Goal: Task Accomplishment & Management: Complete application form

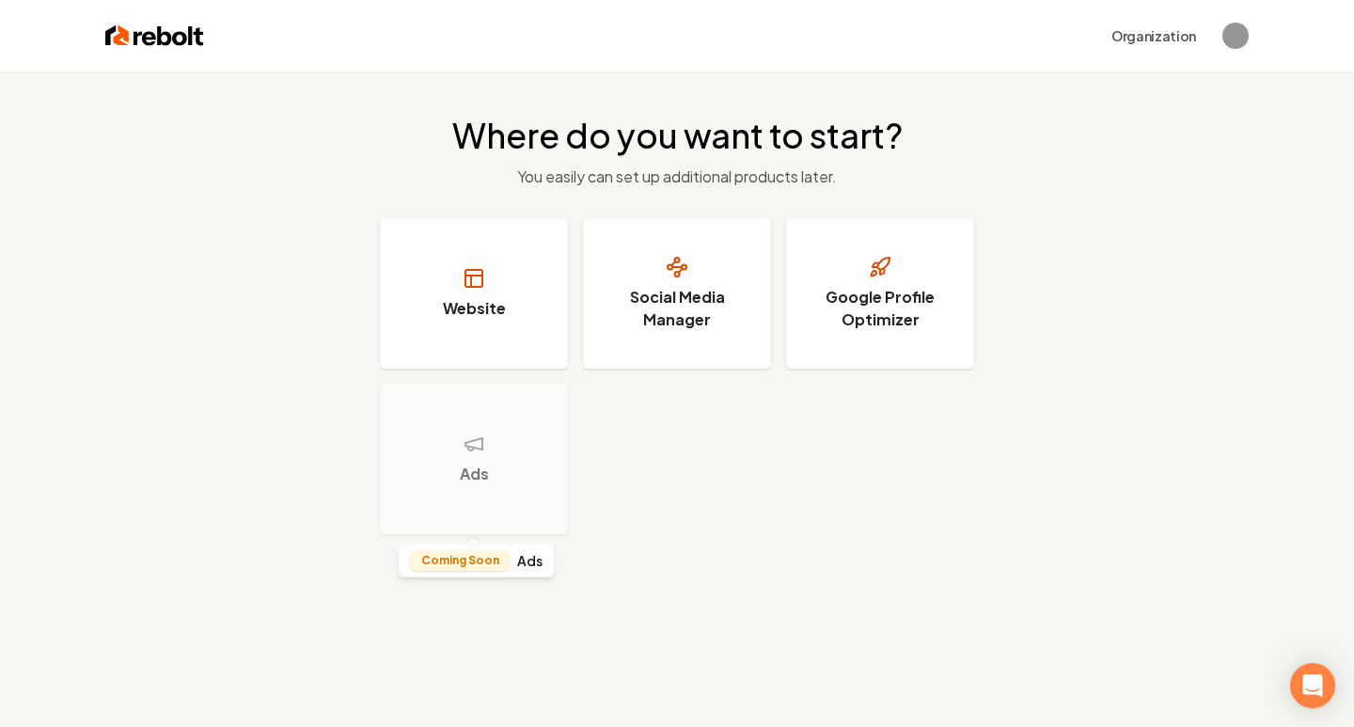
click at [455, 432] on div "Ads" at bounding box center [474, 459] width 188 height 150
click at [671, 295] on h3 "Social Media Manager" at bounding box center [676, 308] width 141 height 45
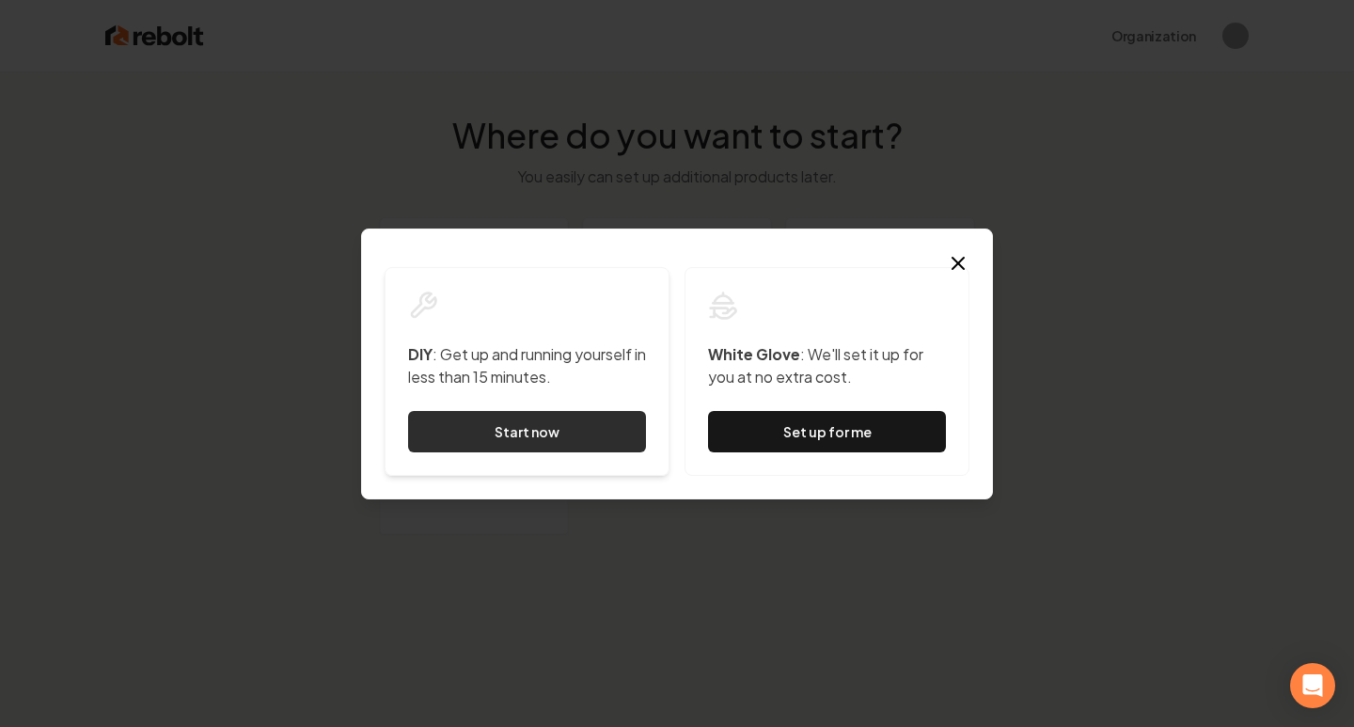
click at [555, 431] on link "Start now" at bounding box center [527, 431] width 238 height 41
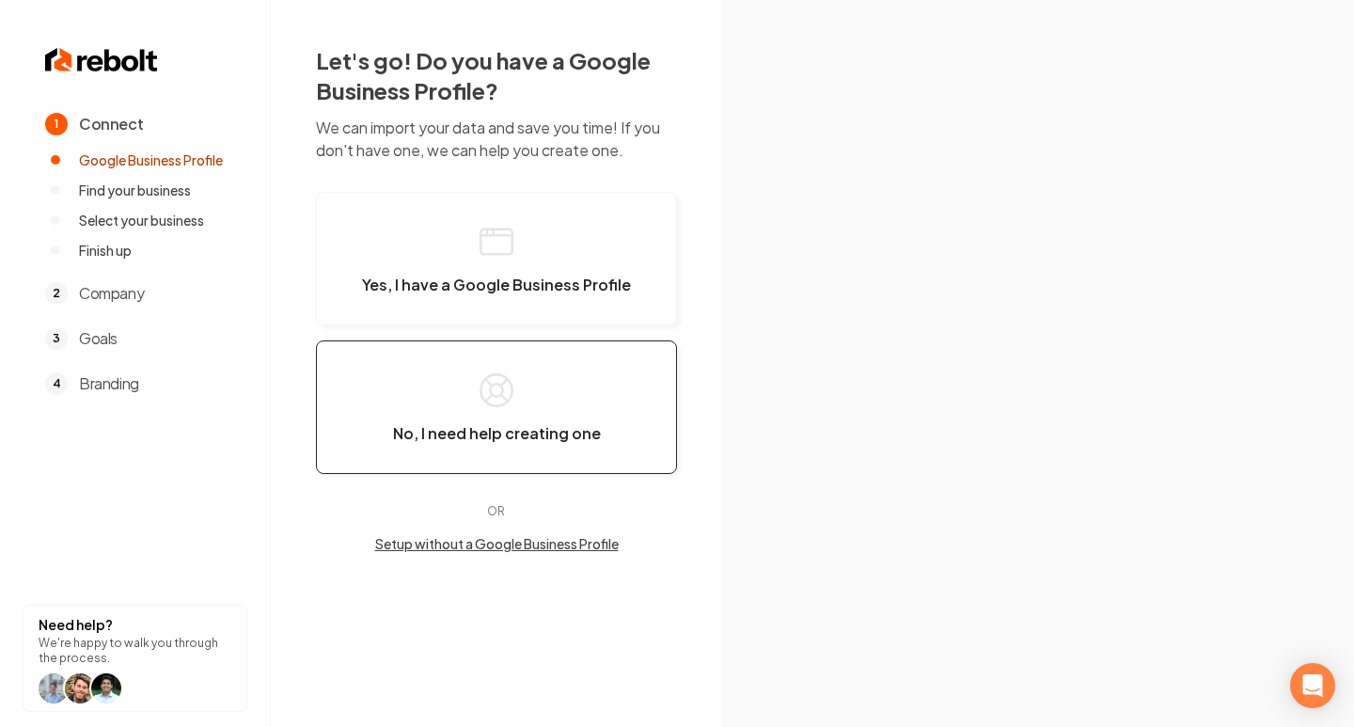
click at [570, 412] on button "No, I need help creating one" at bounding box center [496, 407] width 361 height 134
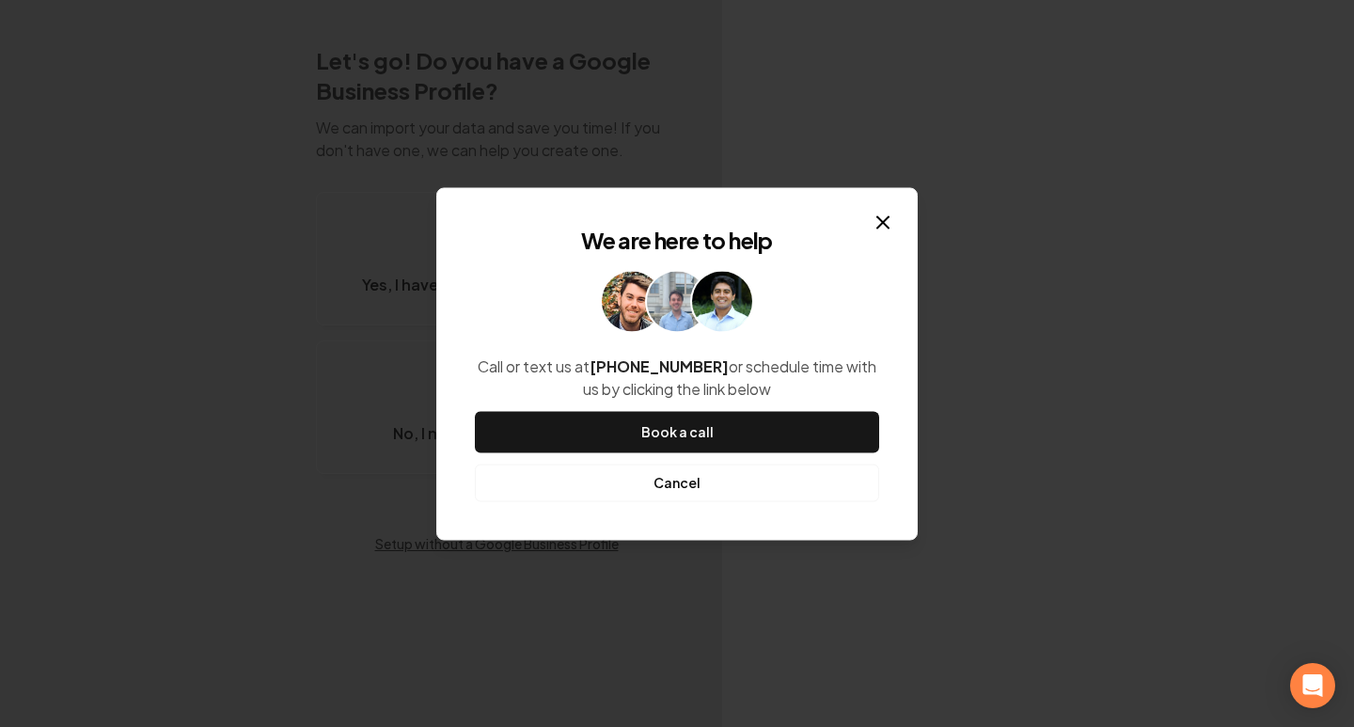
click at [685, 480] on button "Cancel" at bounding box center [677, 483] width 404 height 38
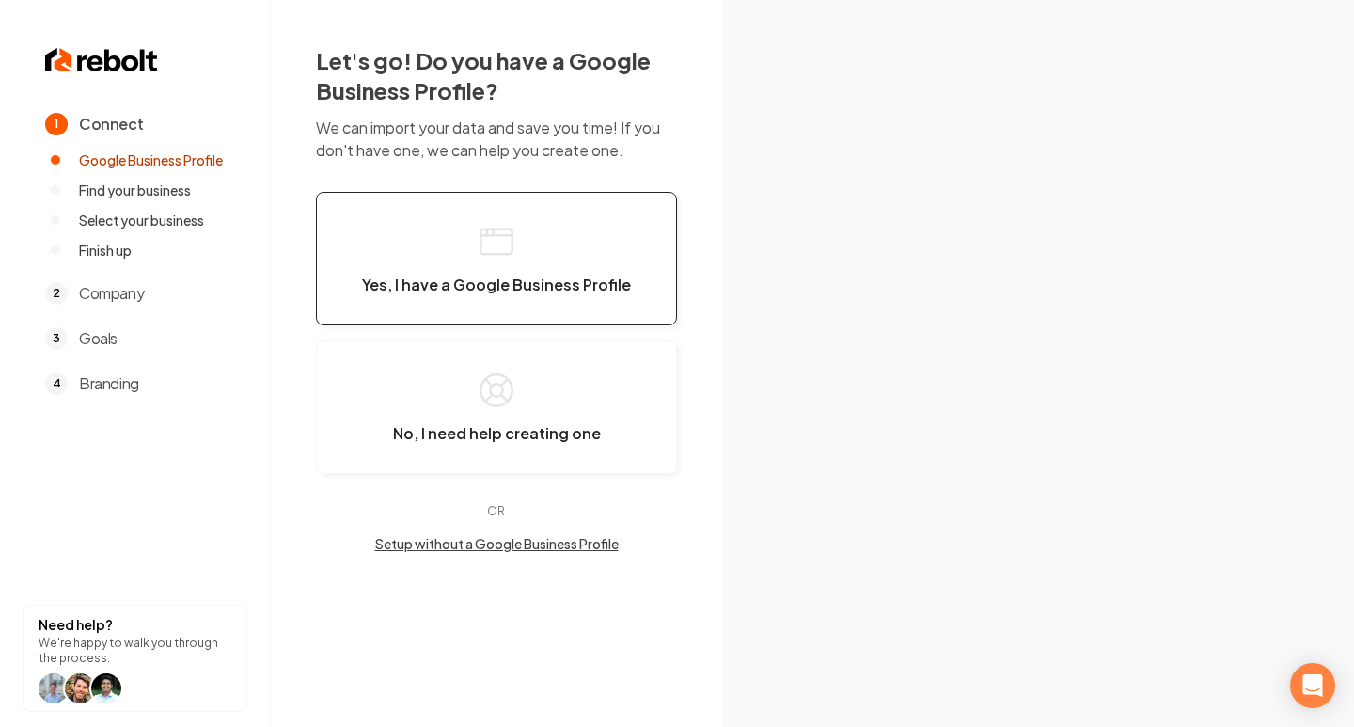
click at [570, 297] on button "Yes, I have a Google Business Profile" at bounding box center [496, 259] width 361 height 134
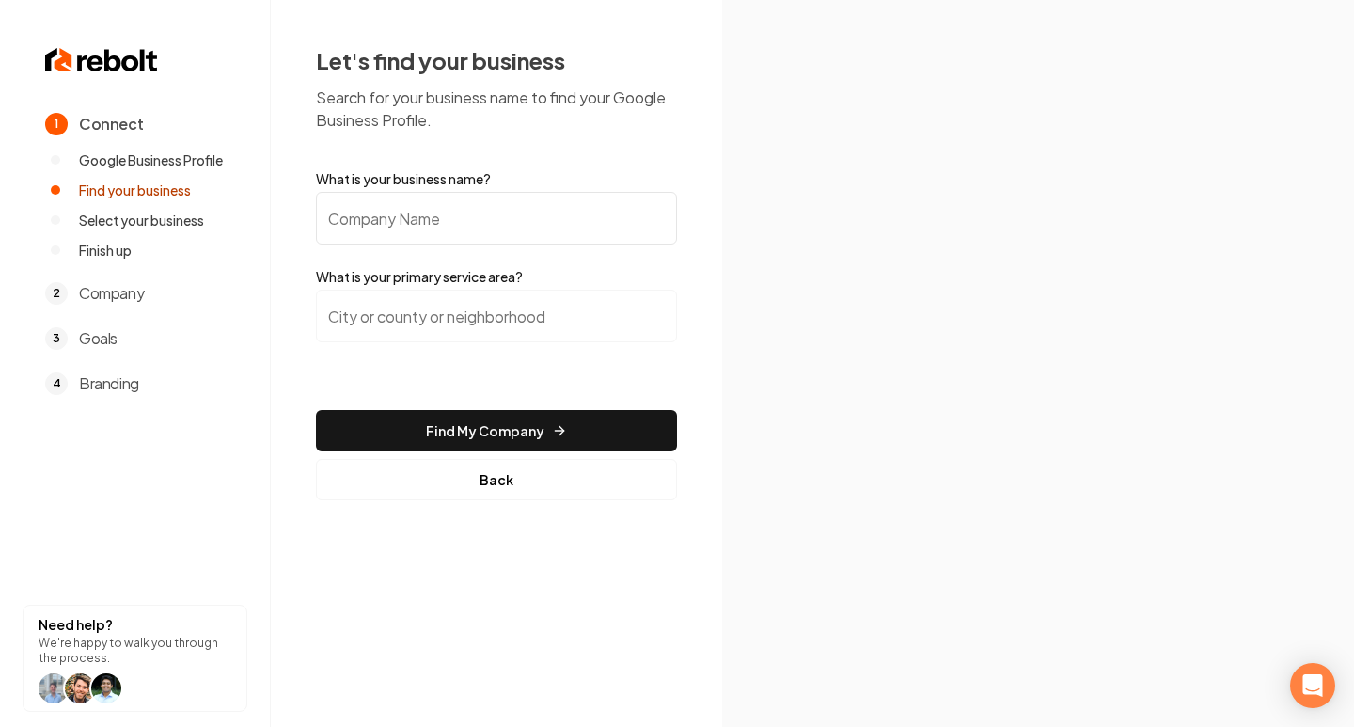
click at [473, 226] on input "What is your business name?" at bounding box center [496, 218] width 361 height 53
type input "[DOMAIN_NAME]"
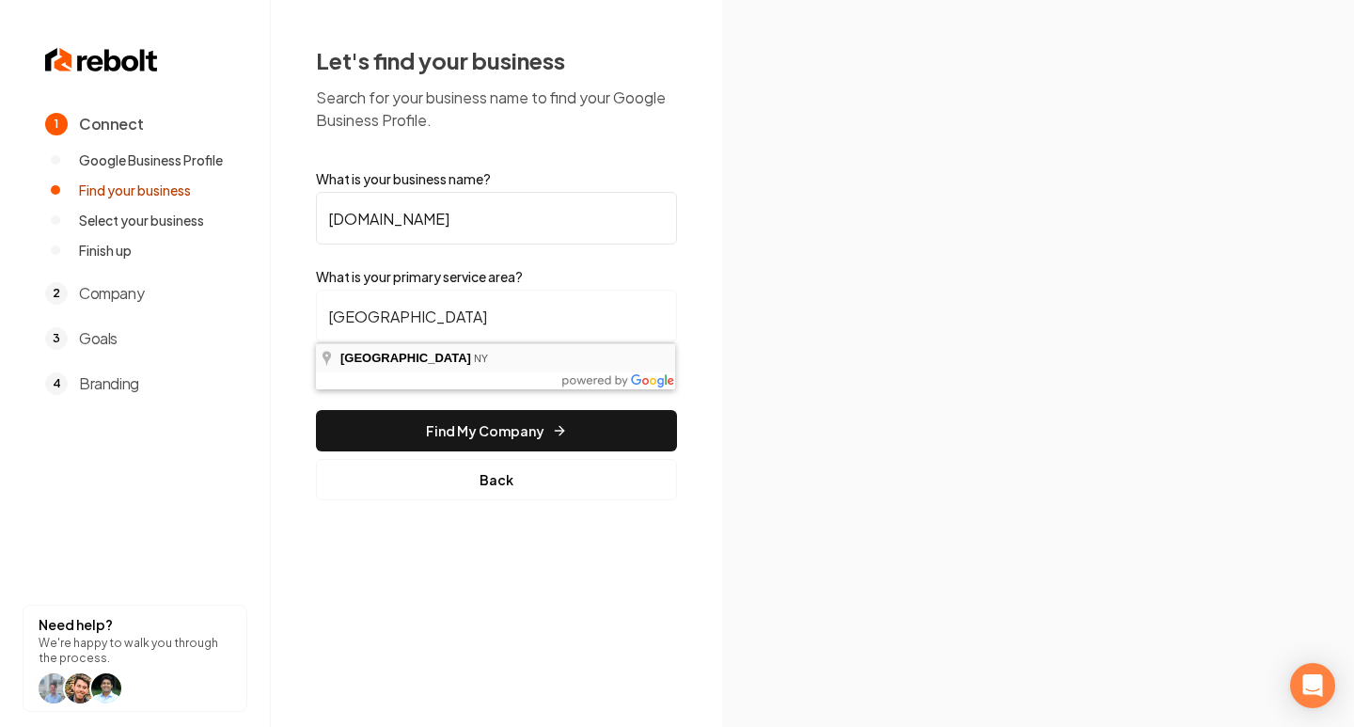
type input "[GEOGRAPHIC_DATA], [GEOGRAPHIC_DATA]"
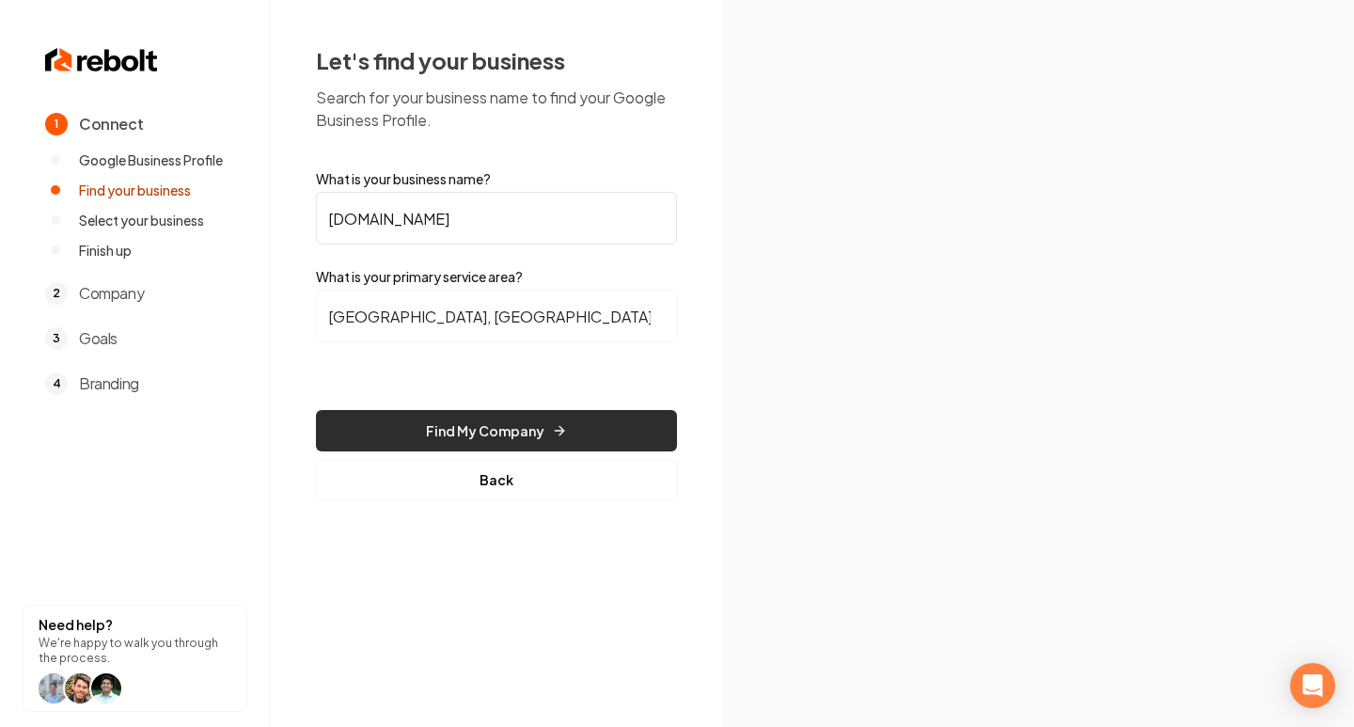
click at [465, 426] on button "Find My Company" at bounding box center [496, 430] width 361 height 41
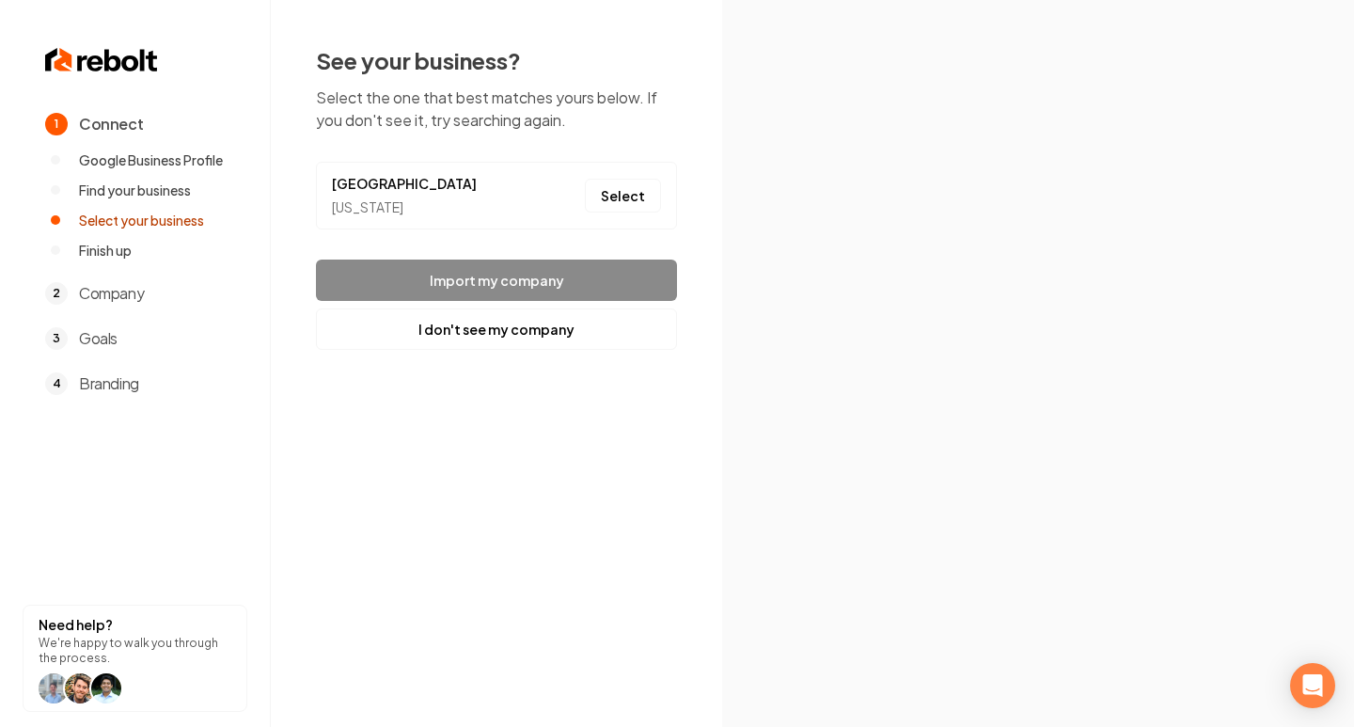
click at [436, 137] on div "See your business? Select the one that best matches yours below. If you don't s…" at bounding box center [496, 197] width 361 height 305
click at [369, 201] on div "[US_STATE]" at bounding box center [404, 207] width 145 height 20
click at [636, 192] on button "Select" at bounding box center [623, 196] width 76 height 34
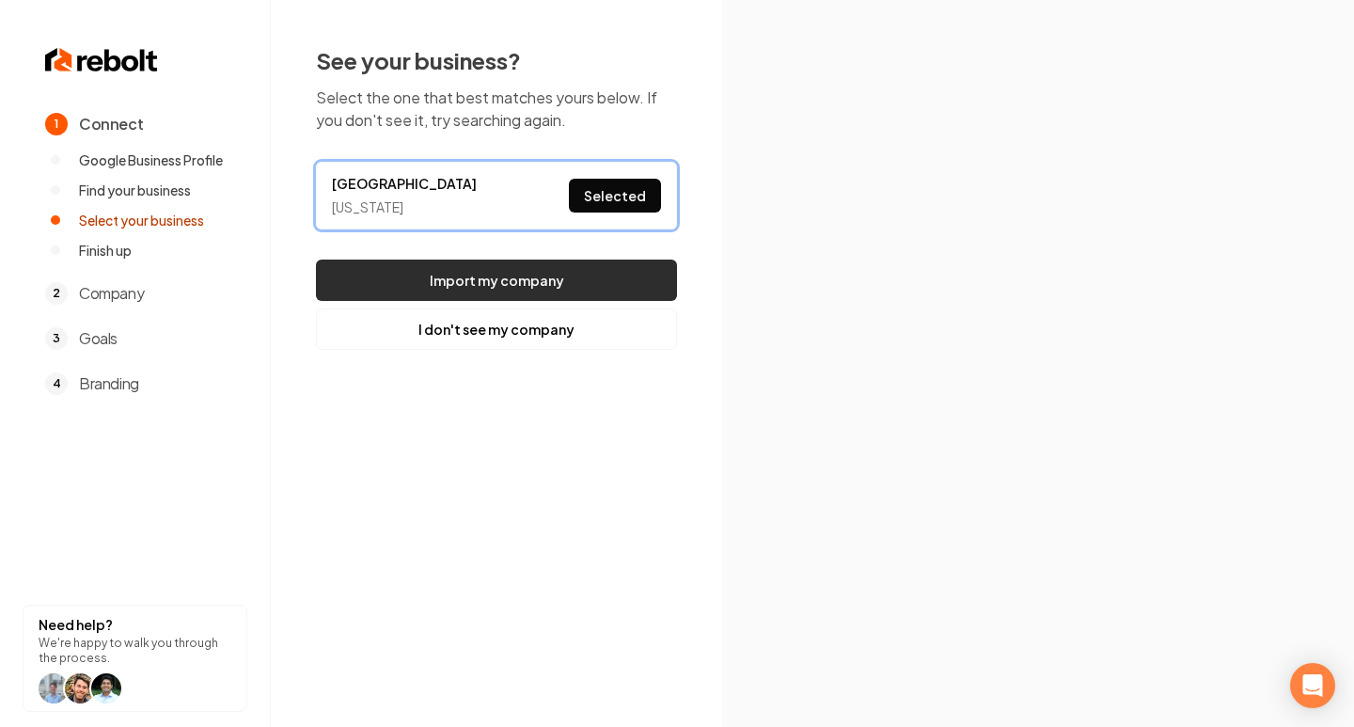
click at [544, 281] on button "Import my company" at bounding box center [496, 280] width 361 height 41
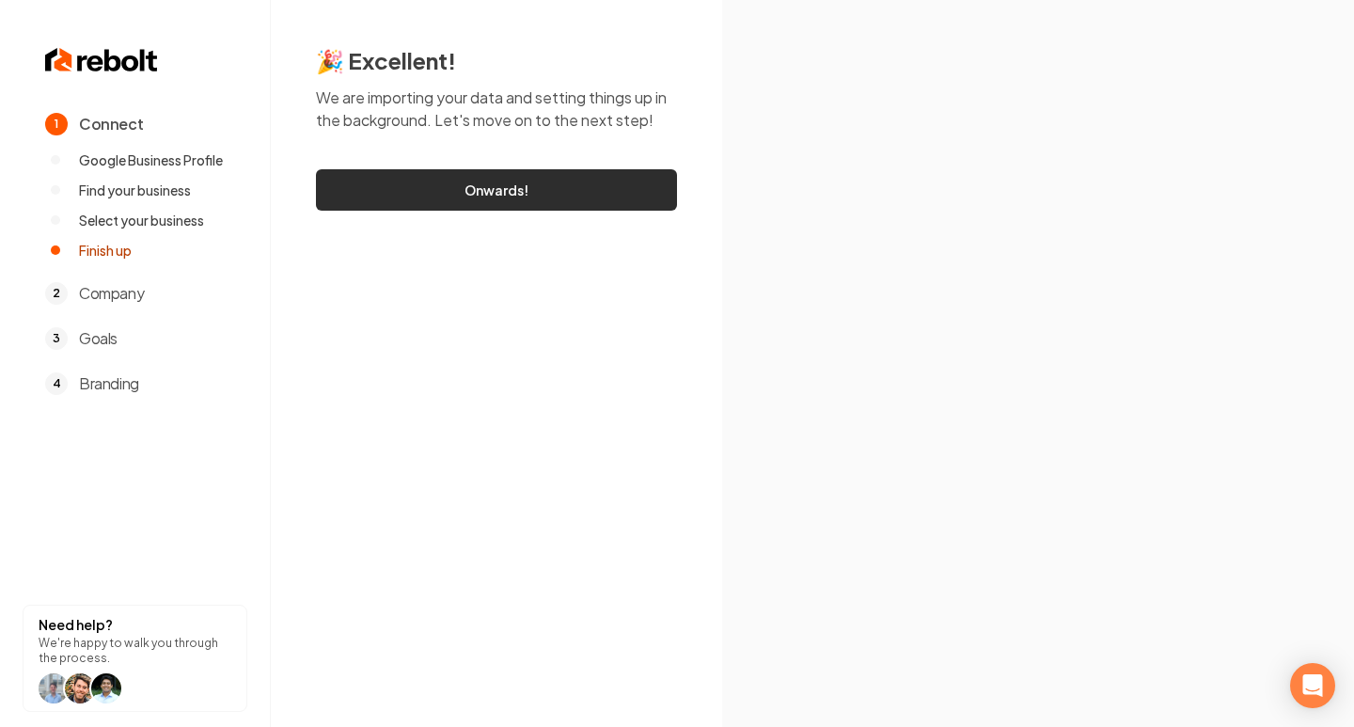
click at [521, 188] on link "Onwards!" at bounding box center [496, 189] width 361 height 41
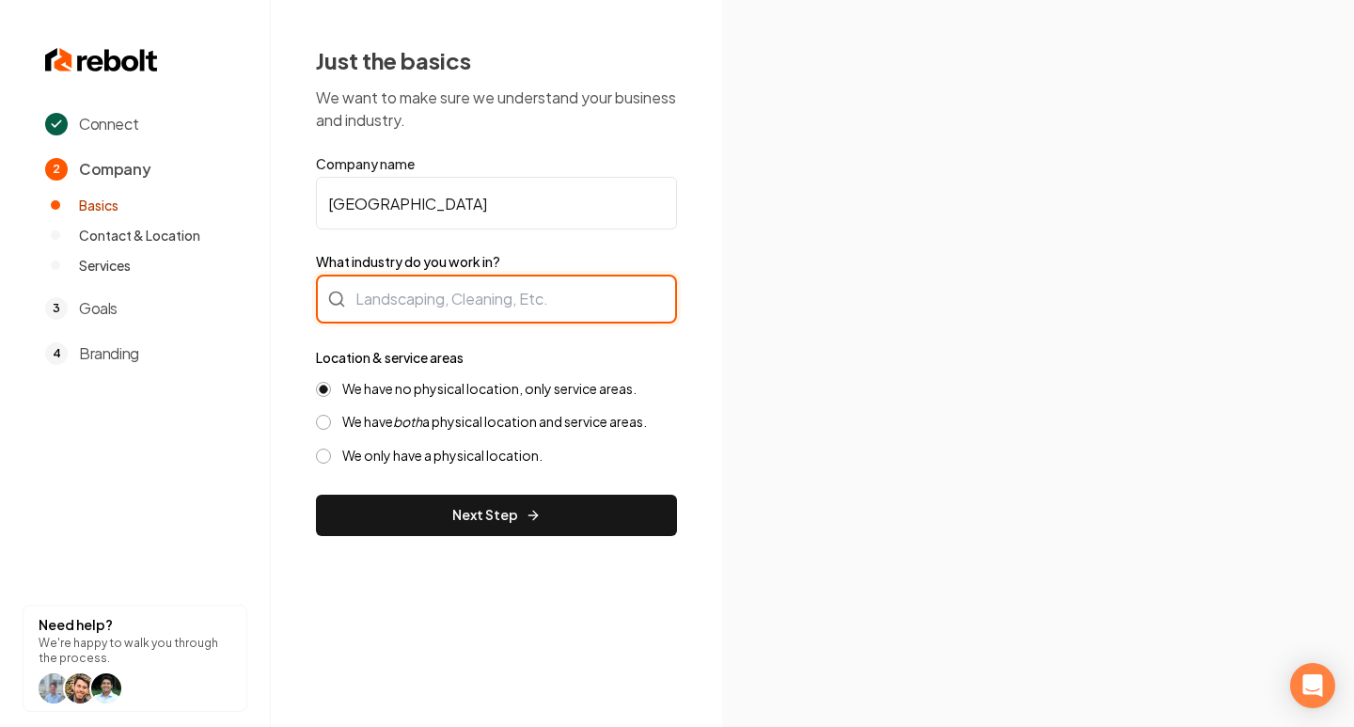
click at [515, 296] on div at bounding box center [496, 299] width 361 height 49
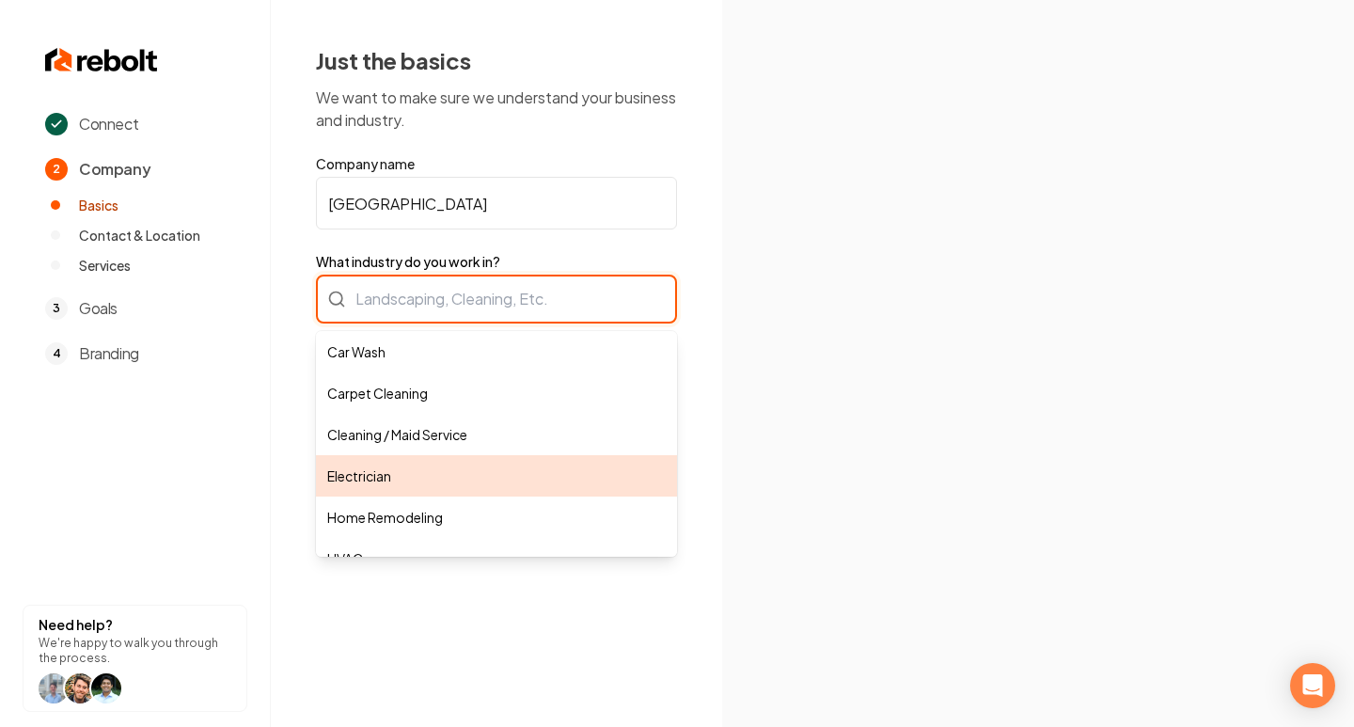
scroll to position [519, 0]
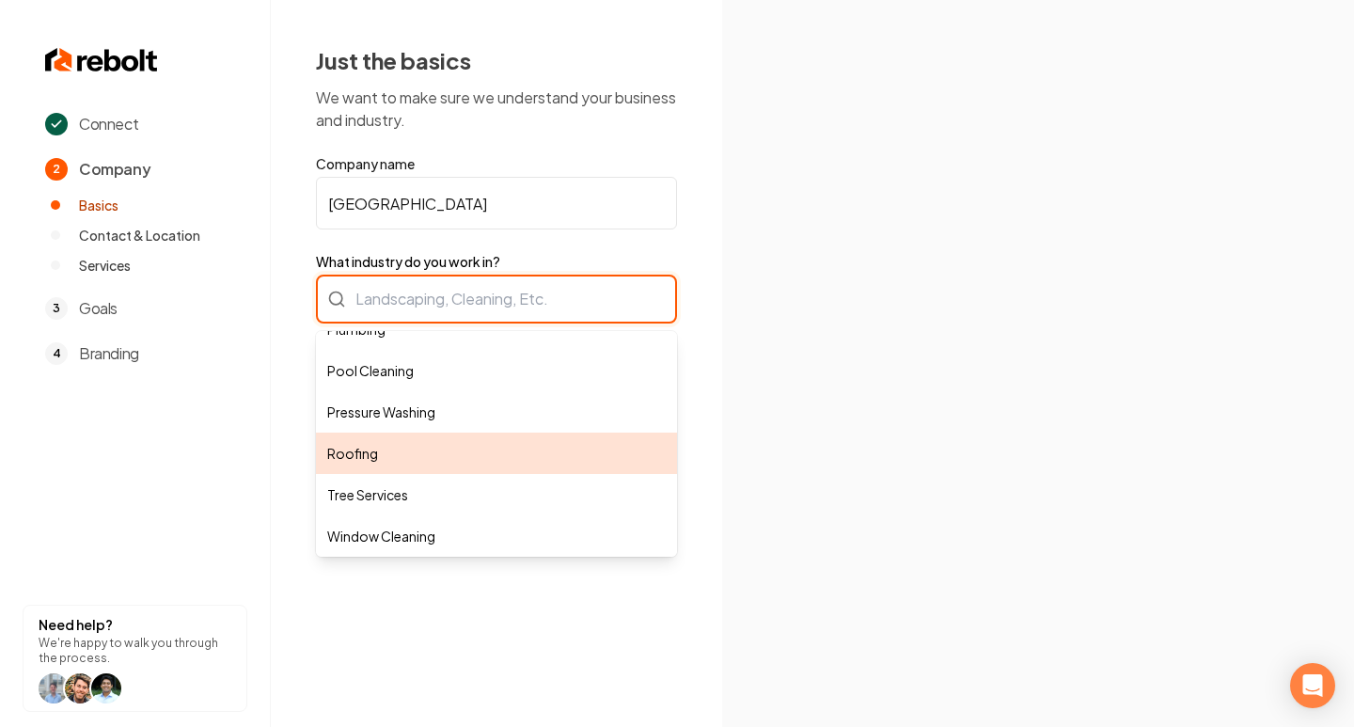
type input "Roofing"
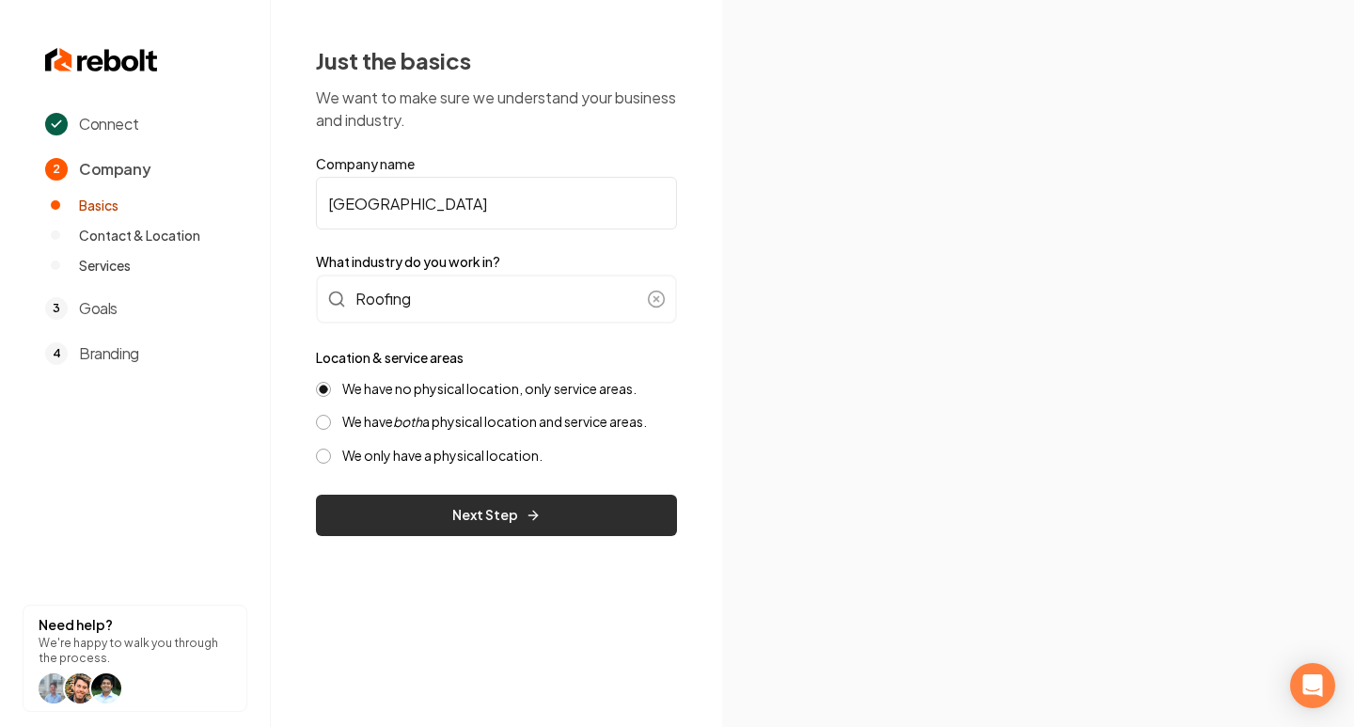
click at [526, 514] on icon "submit" at bounding box center [533, 515] width 15 height 15
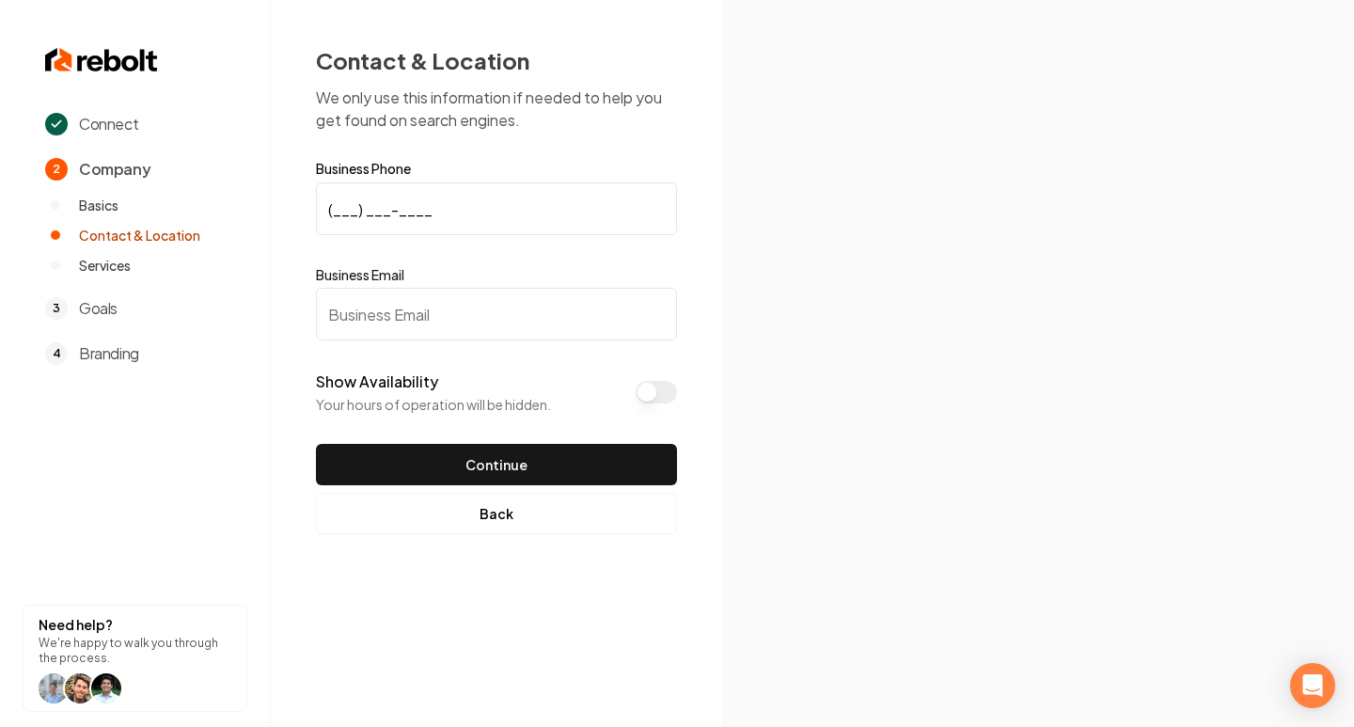
click at [470, 213] on input "(___) ___-____" at bounding box center [496, 208] width 361 height 53
type input "[PHONE_NUMBER]"
click at [438, 329] on input "Business Email" at bounding box center [496, 314] width 361 height 53
drag, startPoint x: 492, startPoint y: 312, endPoint x: 329, endPoint y: 307, distance: 162.7
click at [329, 307] on input "[EMAIL_ADDRESS][DOMAIN_NAME]" at bounding box center [496, 314] width 361 height 53
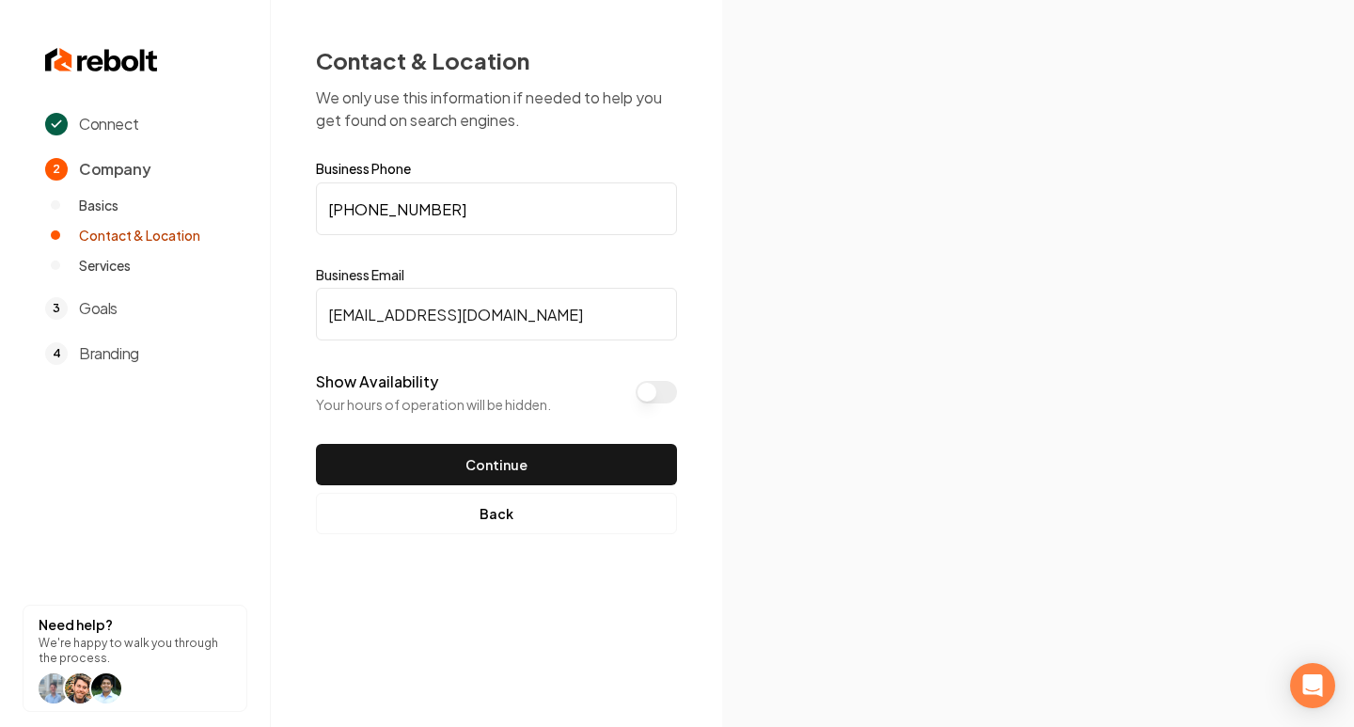
type input "[EMAIL_ADDRESS][DOMAIN_NAME]"
click at [656, 394] on button "Show Availability" at bounding box center [656, 392] width 41 height 23
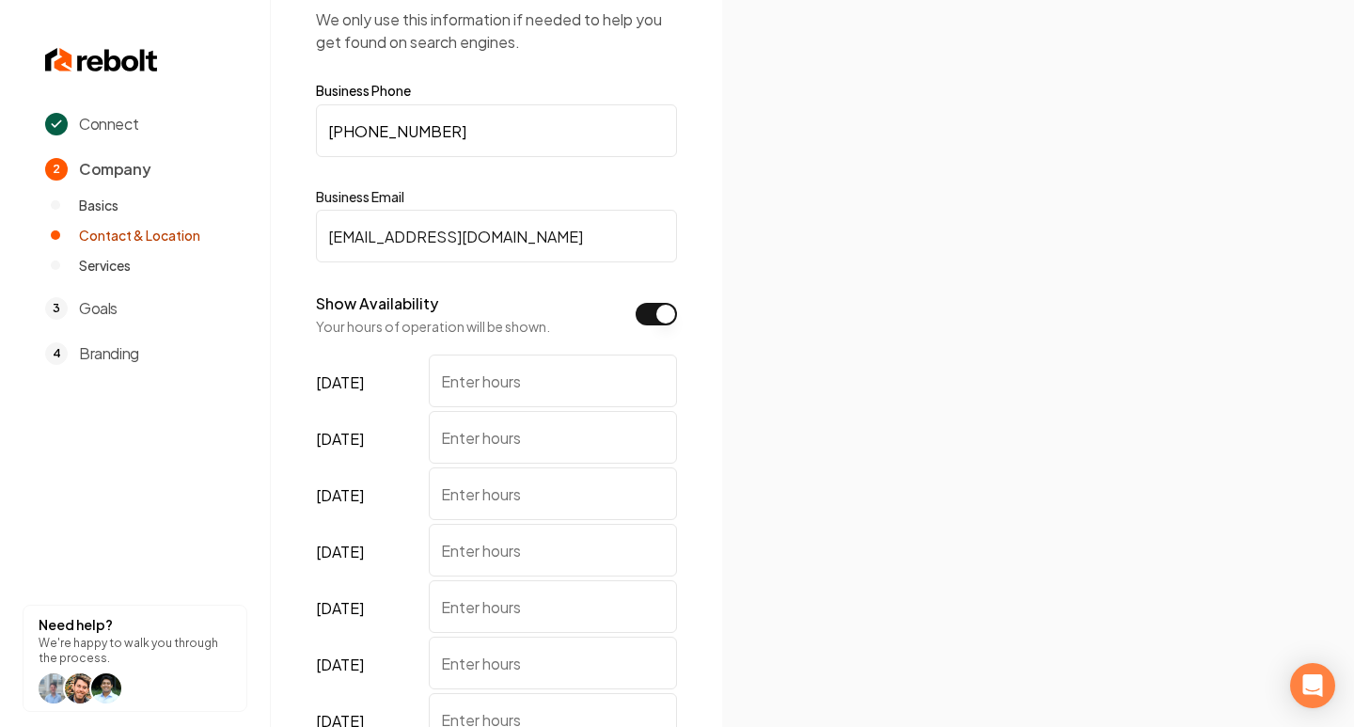
scroll to position [266, 0]
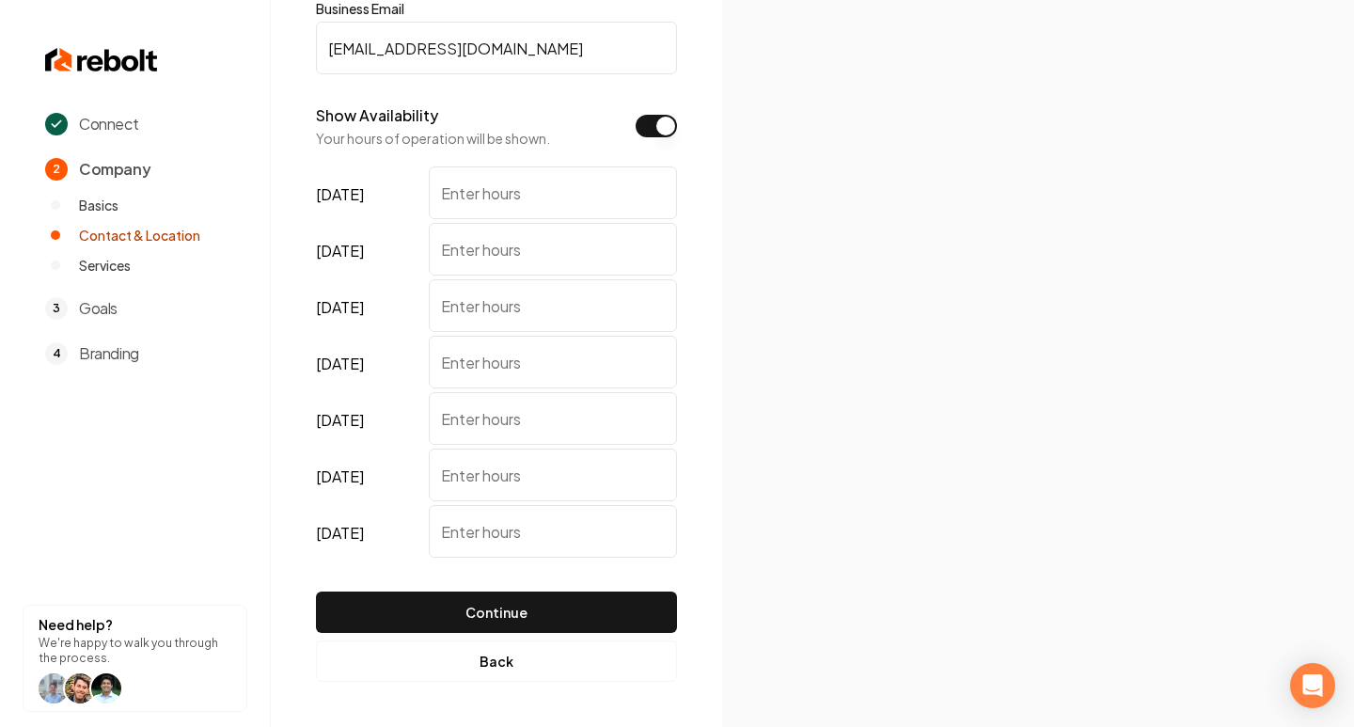
click at [507, 202] on input "[DATE]" at bounding box center [553, 192] width 248 height 53
click at [654, 129] on button "Show Availability" at bounding box center [656, 126] width 41 height 23
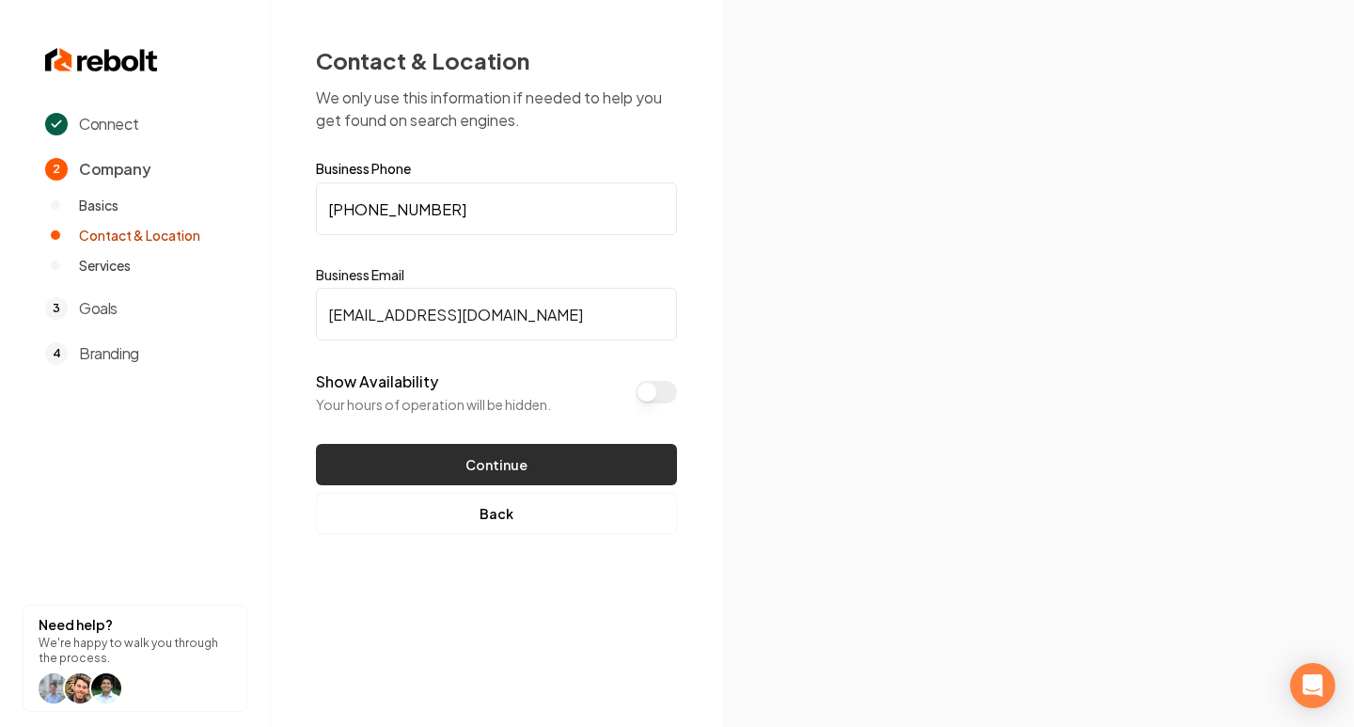
click at [512, 457] on button "Continue" at bounding box center [496, 464] width 361 height 41
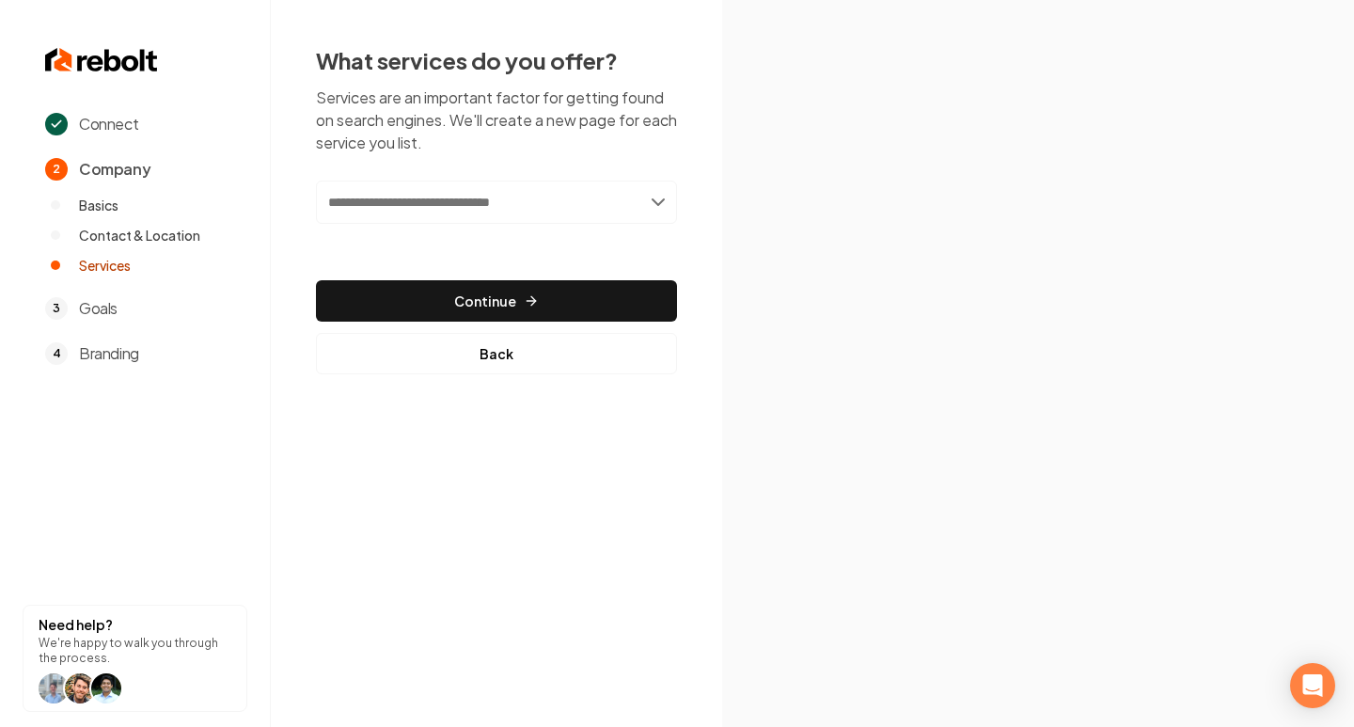
click at [526, 221] on input "text" at bounding box center [496, 202] width 361 height 43
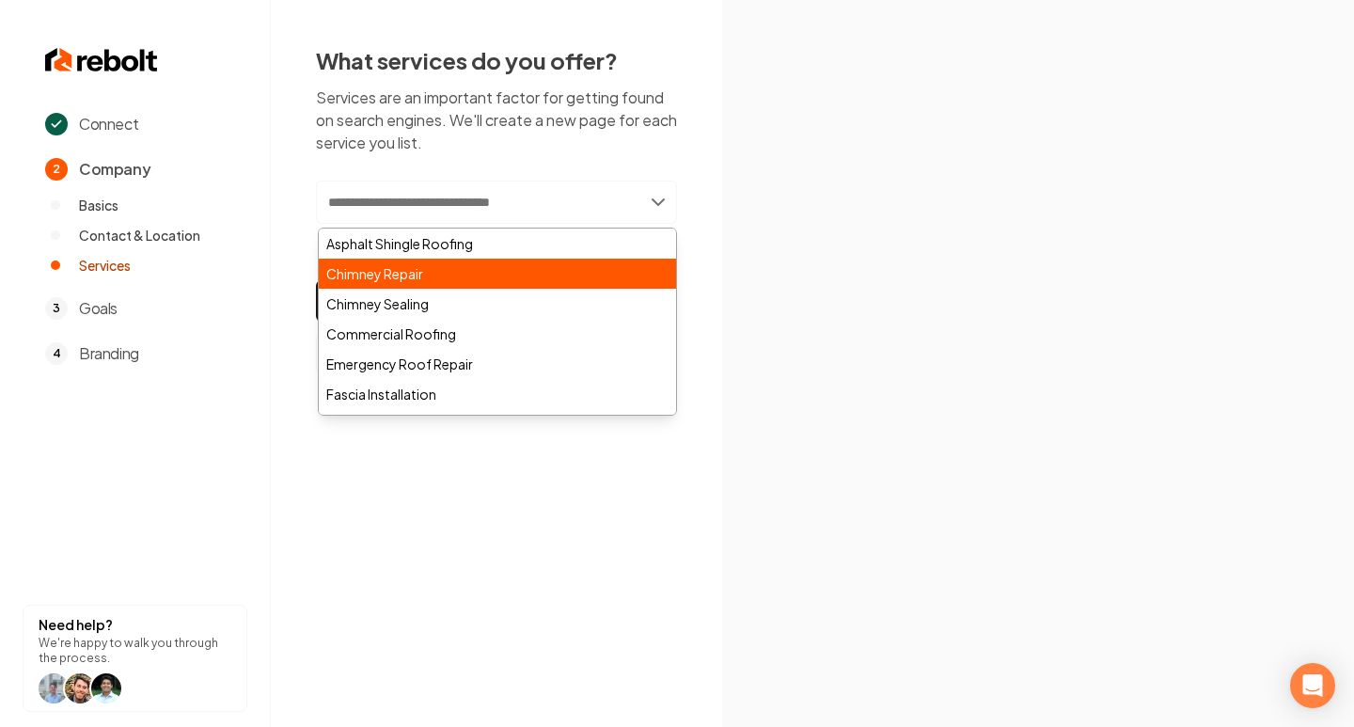
click at [474, 269] on div "Chimney Repair" at bounding box center [497, 274] width 357 height 30
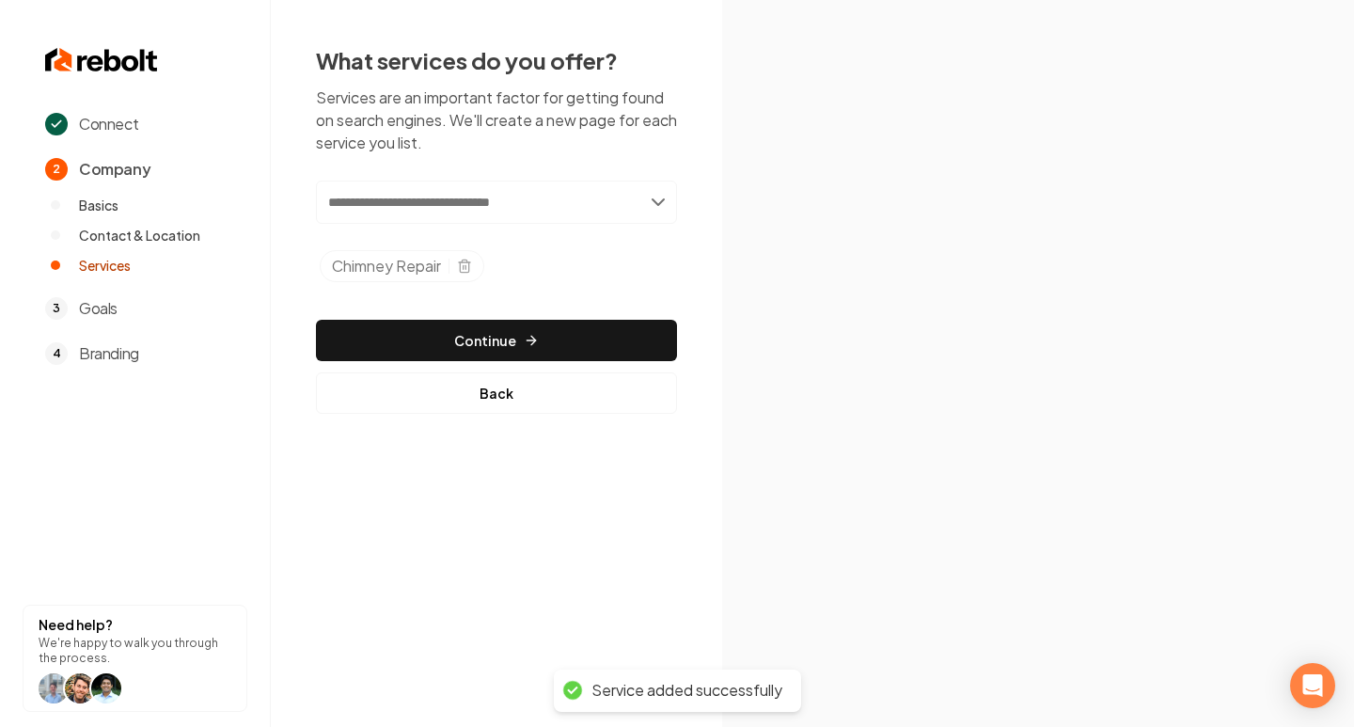
click at [568, 192] on input "text" at bounding box center [496, 202] width 361 height 43
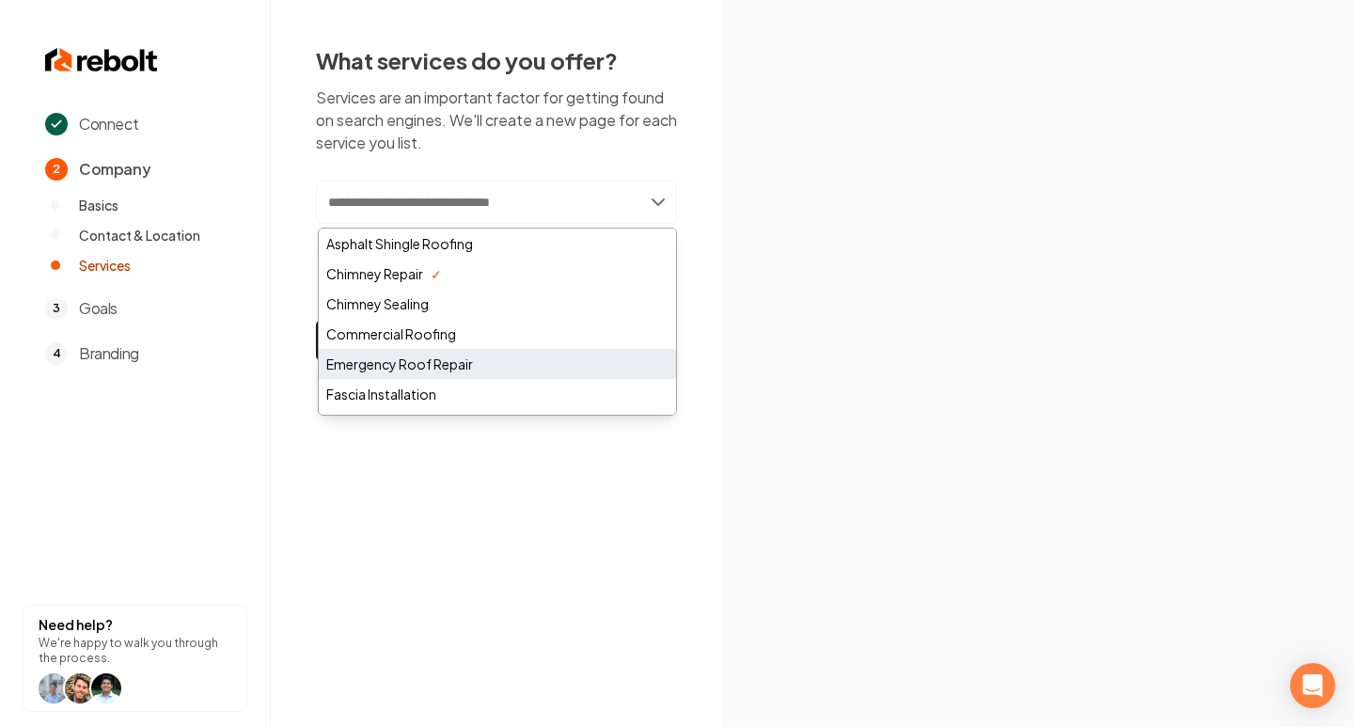
click at [492, 371] on div "Emergency Roof Repair" at bounding box center [497, 364] width 357 height 30
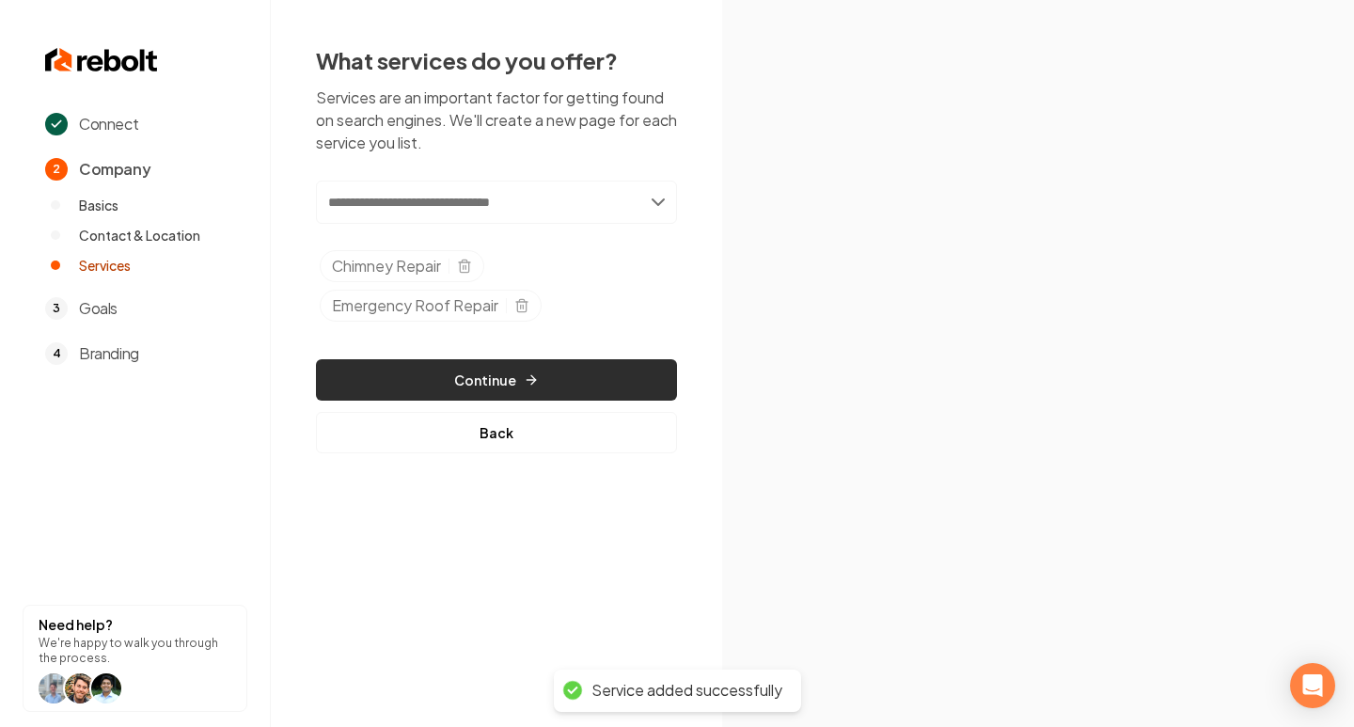
click at [525, 382] on icon "button" at bounding box center [531, 379] width 15 height 15
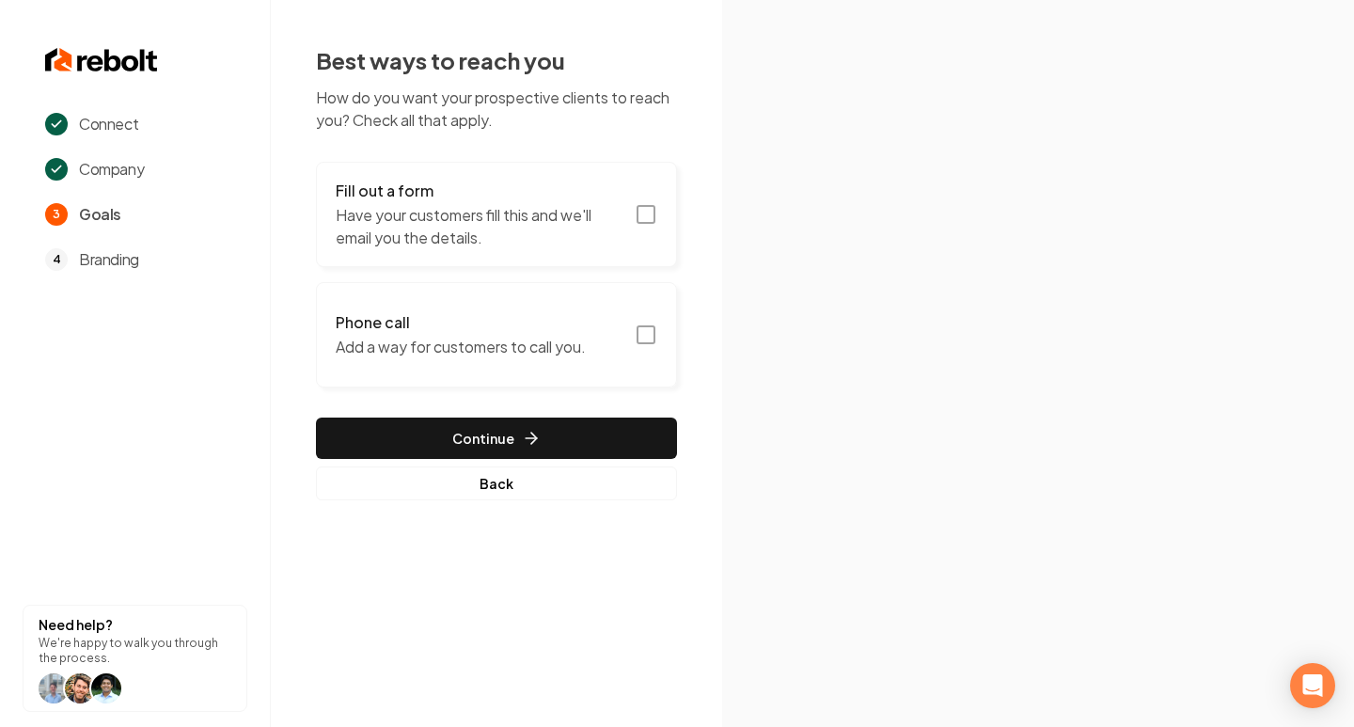
click at [641, 214] on icon "button" at bounding box center [646, 214] width 23 height 23
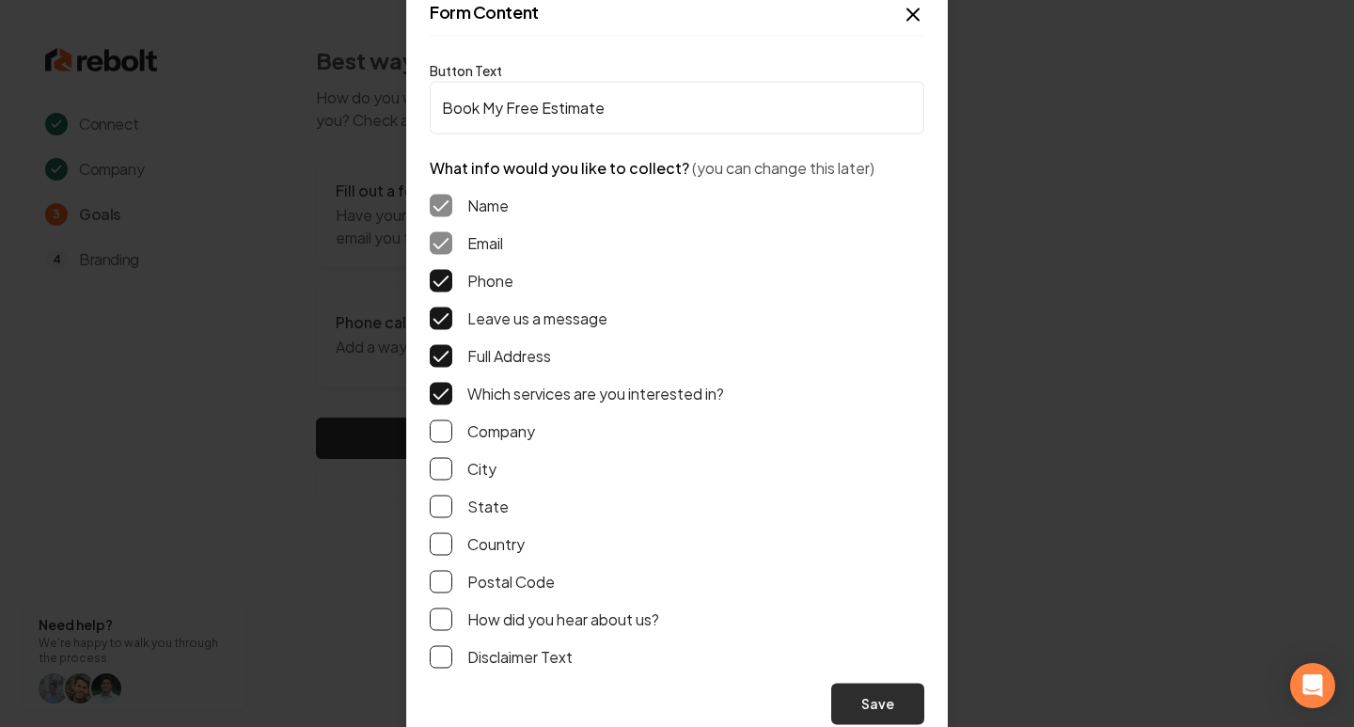
click at [880, 705] on button "Save" at bounding box center [877, 703] width 93 height 41
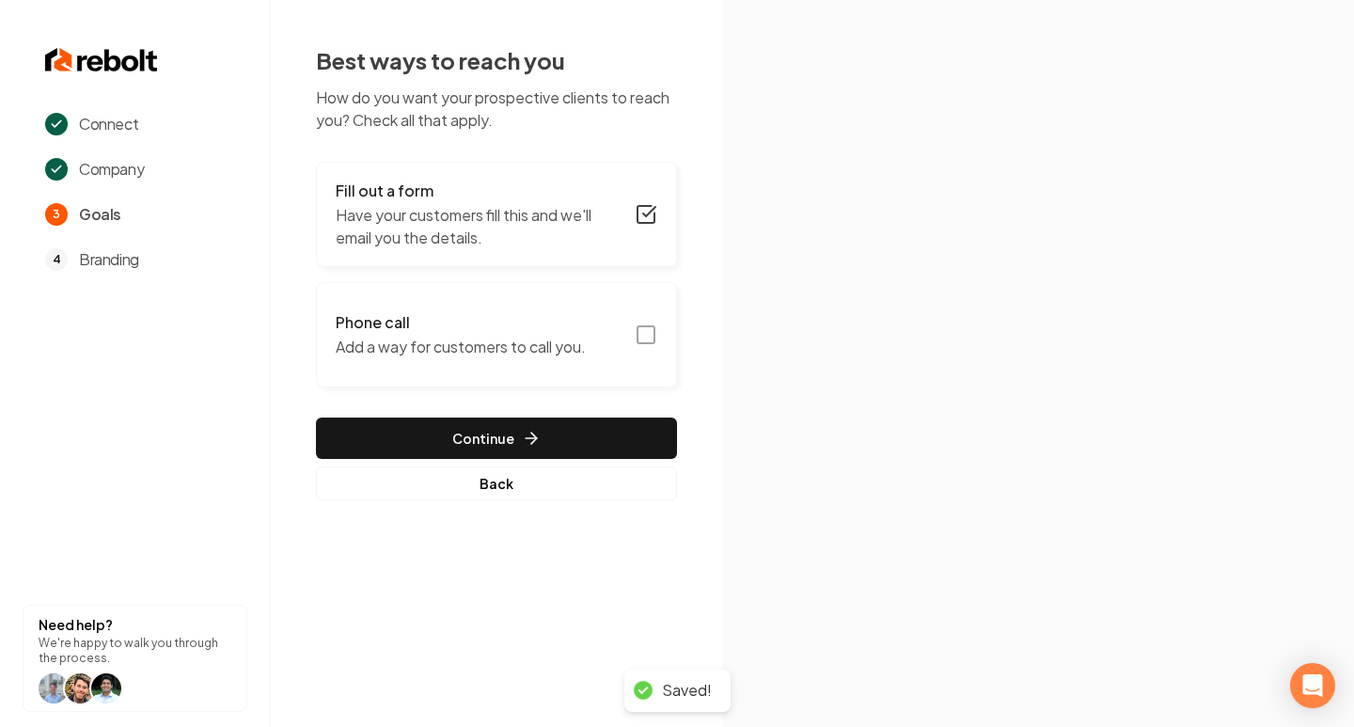
click at [644, 328] on icon "button" at bounding box center [646, 334] width 23 height 23
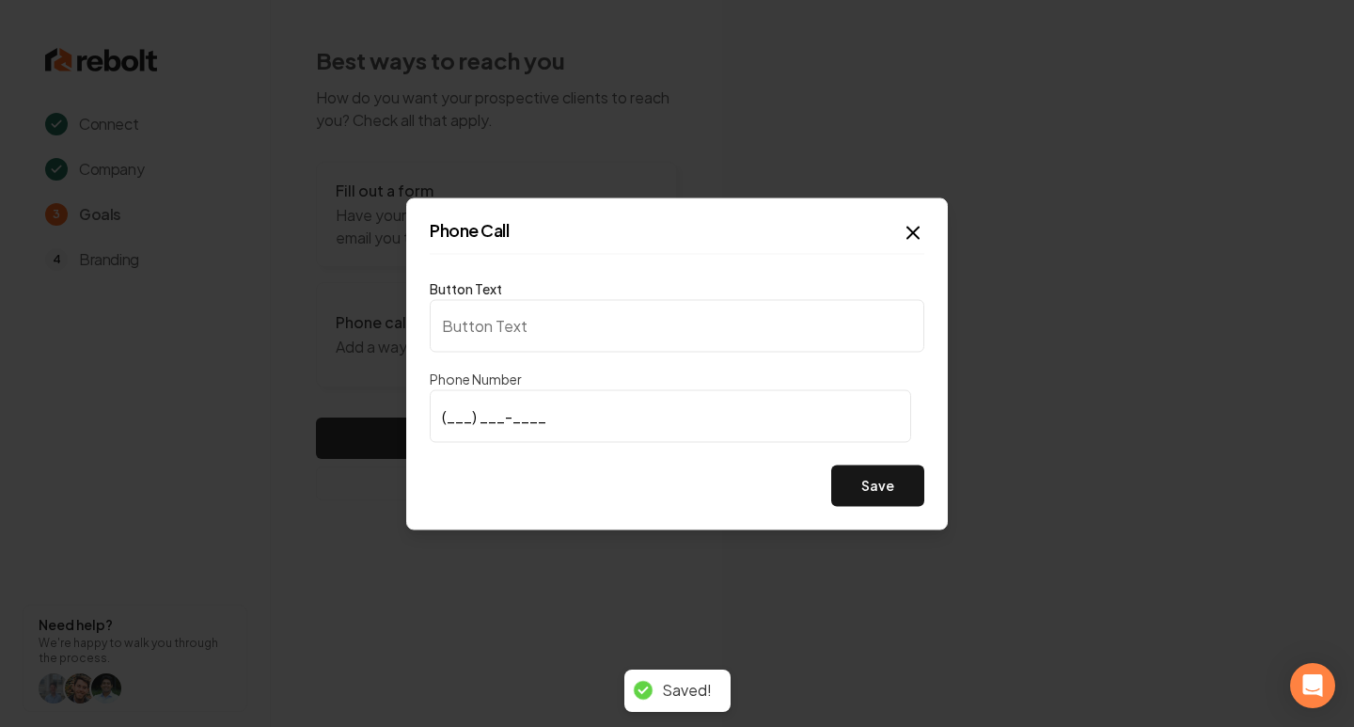
type input "Call us"
type input "[PHONE_NUMBER]"
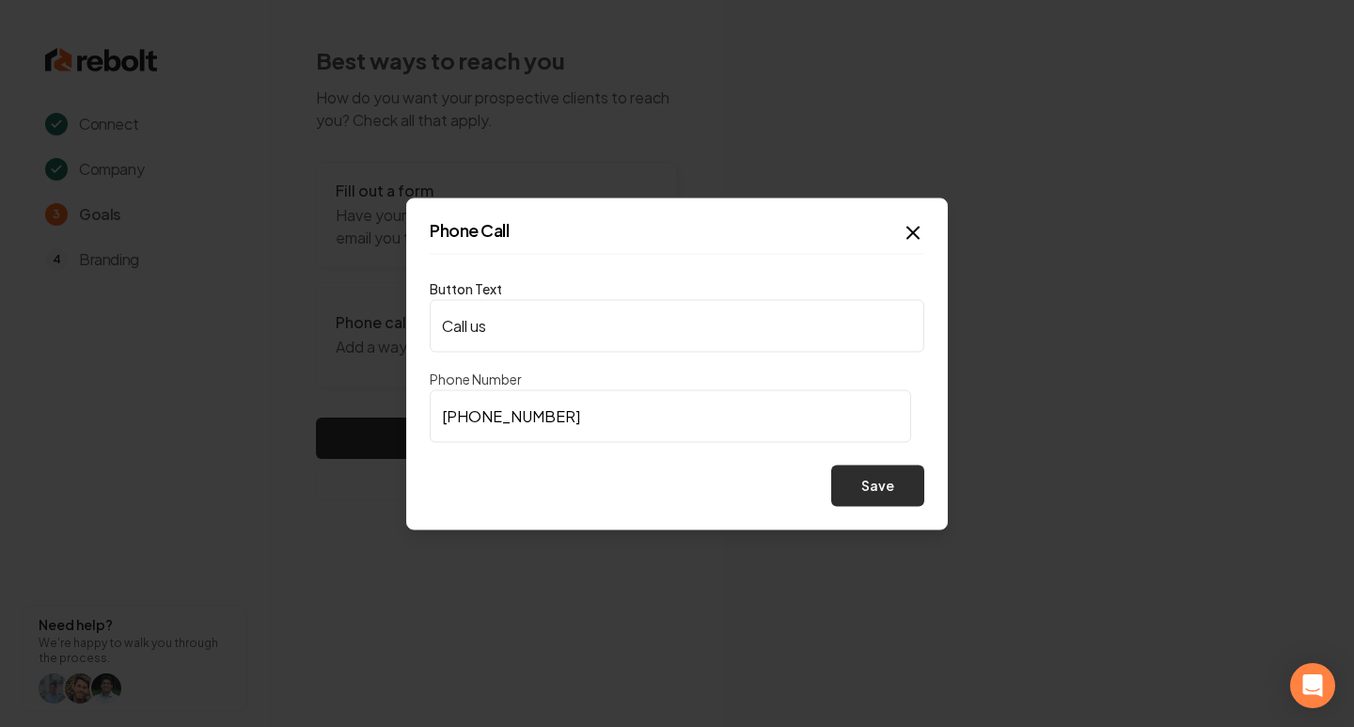
click at [907, 469] on button "Save" at bounding box center [877, 485] width 93 height 41
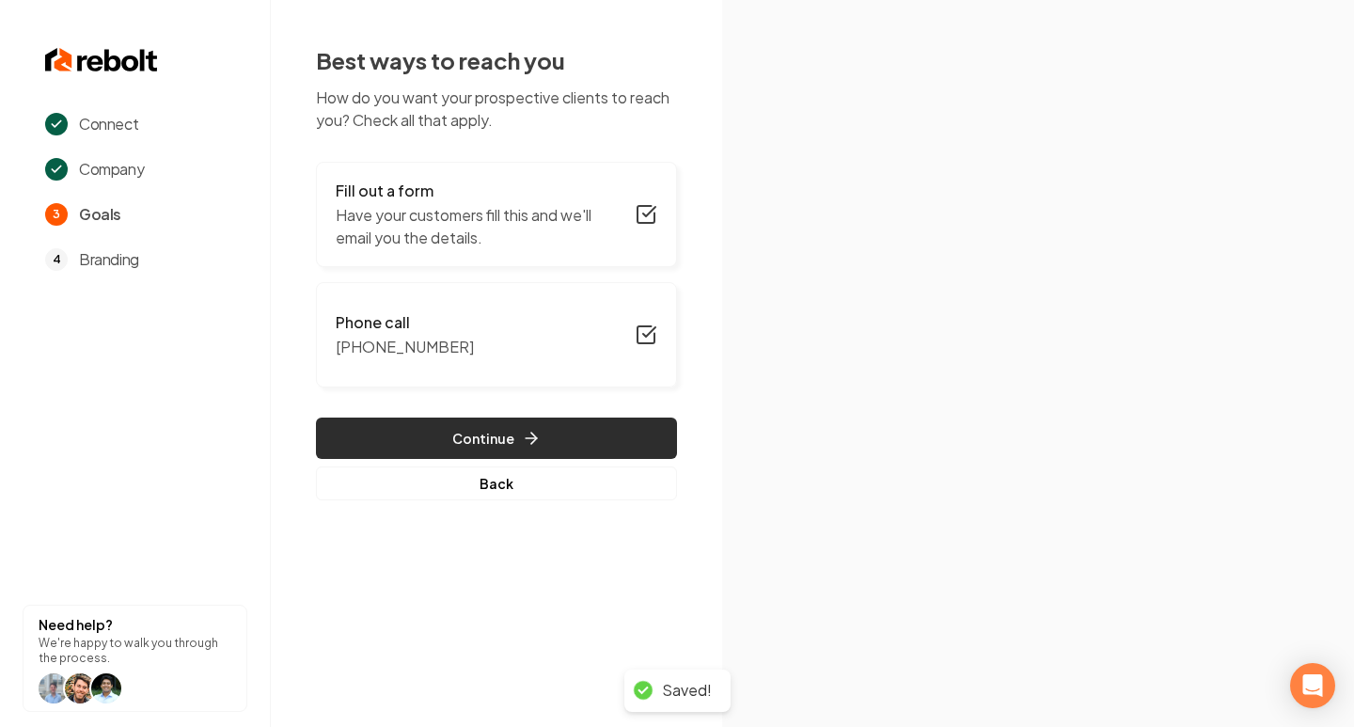
click at [514, 435] on button "Continue" at bounding box center [496, 437] width 361 height 41
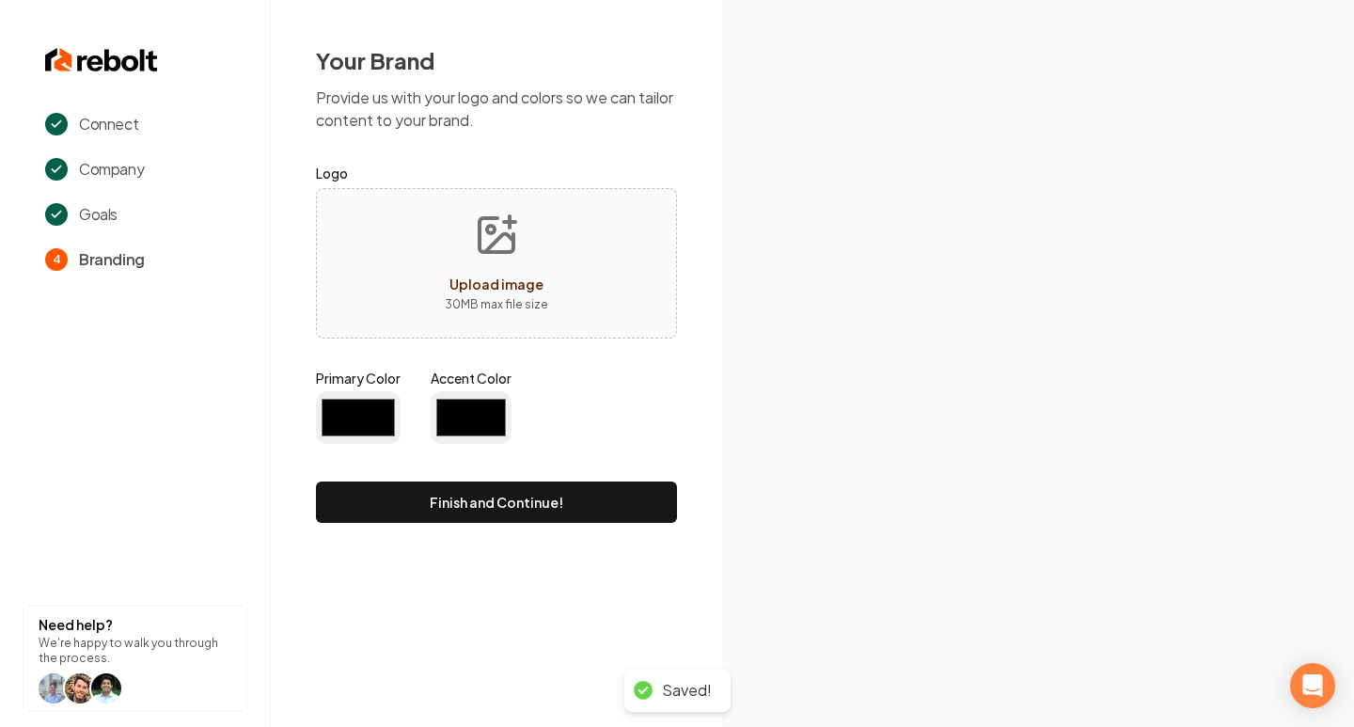
type input "#194d33"
type input "#70be00"
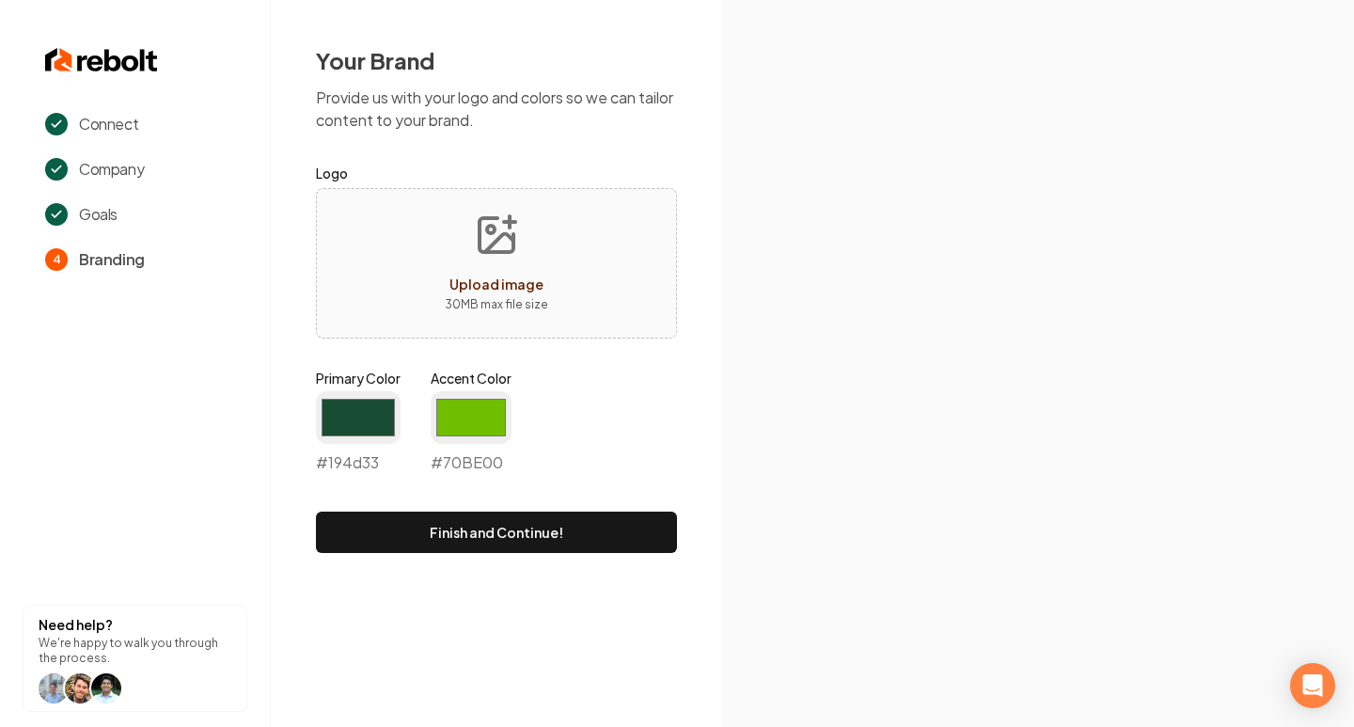
click at [498, 228] on icon "Upload image" at bounding box center [496, 235] width 45 height 45
type input "**********"
click at [391, 422] on input "#194d33" at bounding box center [358, 417] width 85 height 53
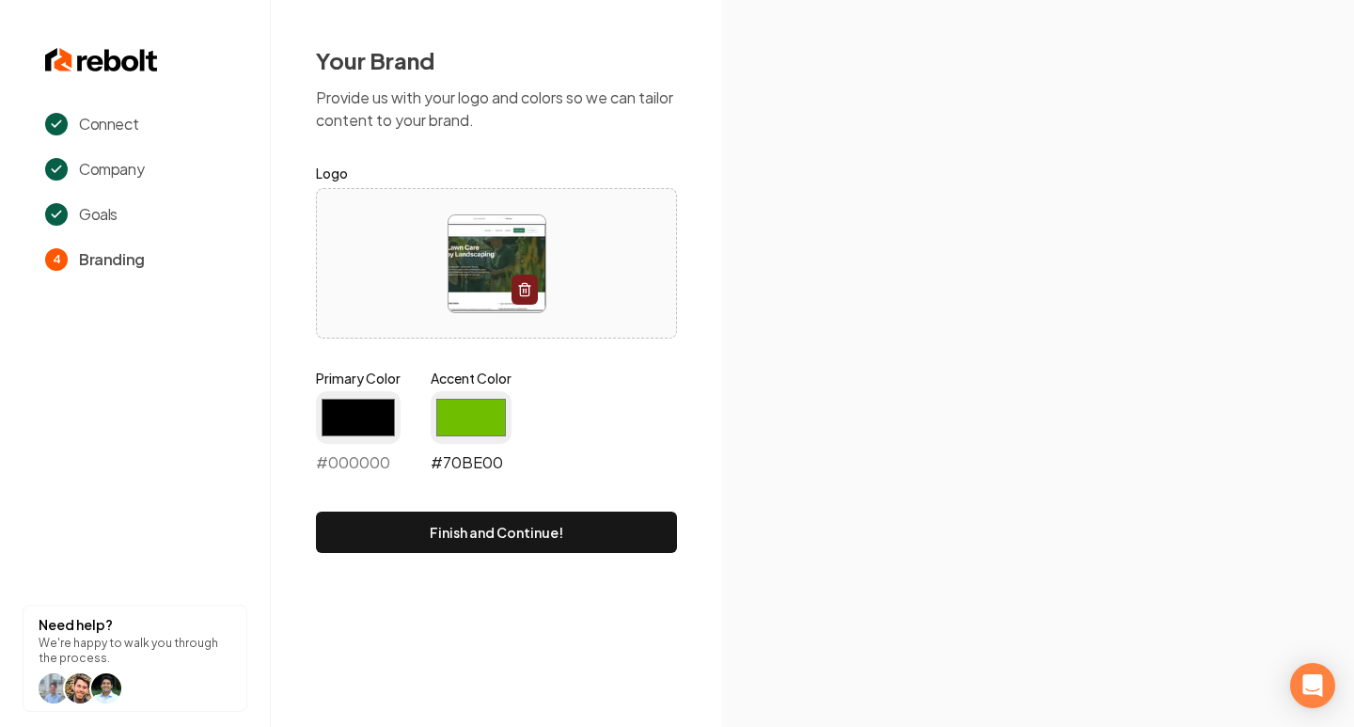
type input "#000000"
click at [468, 408] on input "#70be00" at bounding box center [471, 417] width 81 height 53
type input "#accd7e"
click at [599, 389] on div "Primary Color #000000 #000000 Accent Color #accd7e #accd7e" at bounding box center [496, 425] width 361 height 113
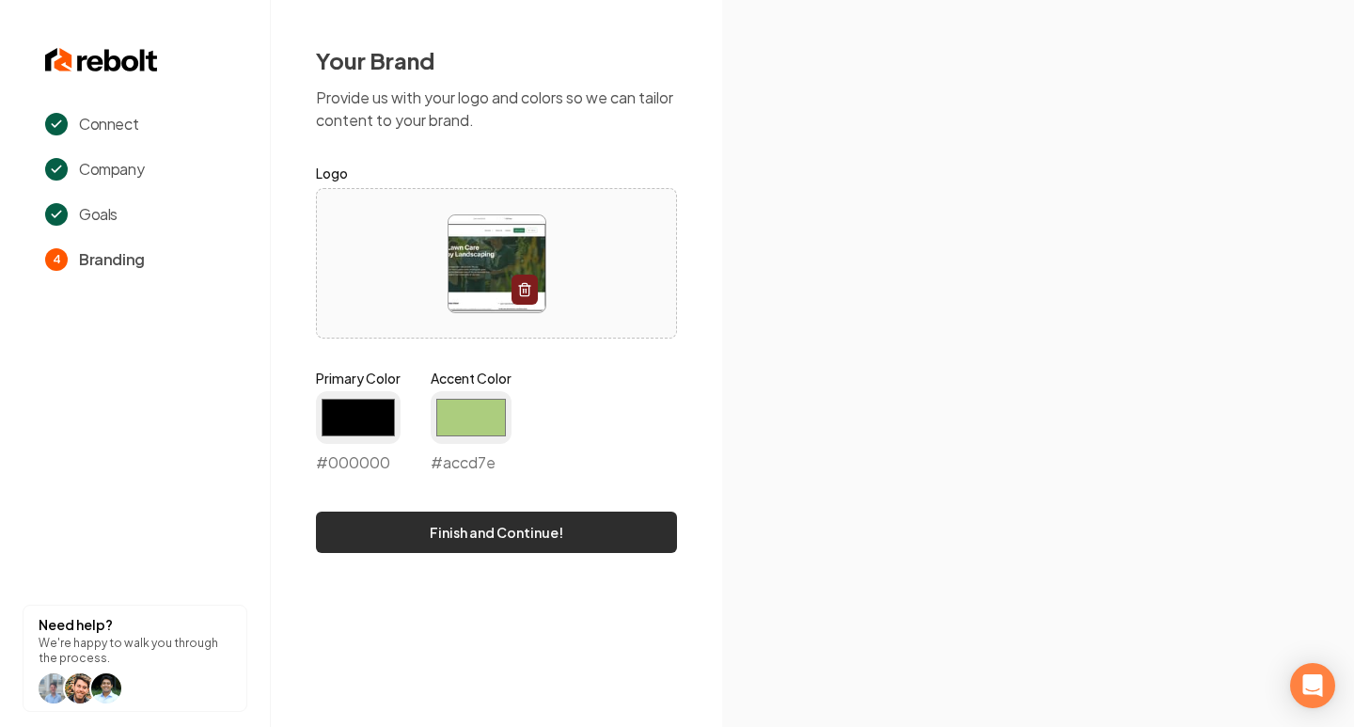
click at [553, 531] on button "Finish and Continue!" at bounding box center [496, 532] width 361 height 41
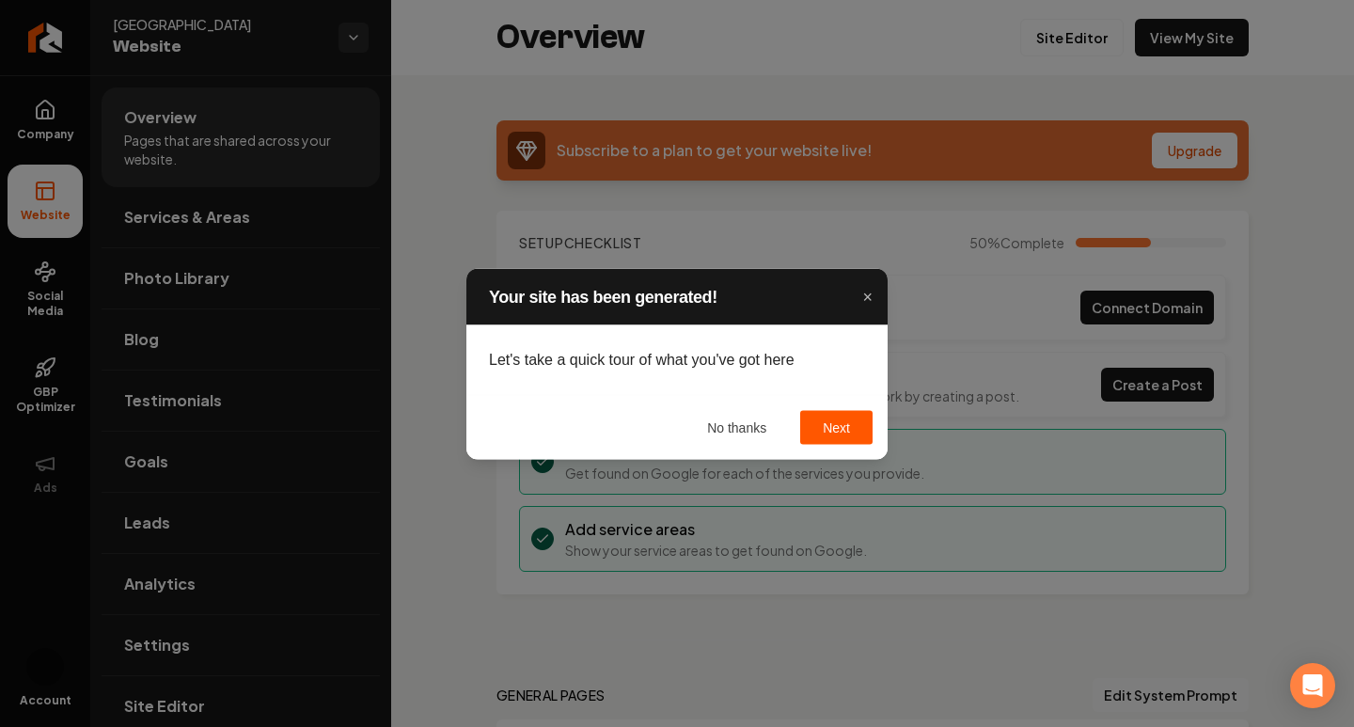
drag, startPoint x: 743, startPoint y: 422, endPoint x: 791, endPoint y: 360, distance: 78.4
click at [791, 360] on div "Your site has been generated! × Let's take a quick tour of what you've got here…" at bounding box center [676, 363] width 421 height 191
click at [739, 415] on button "No thanks" at bounding box center [737, 427] width 104 height 34
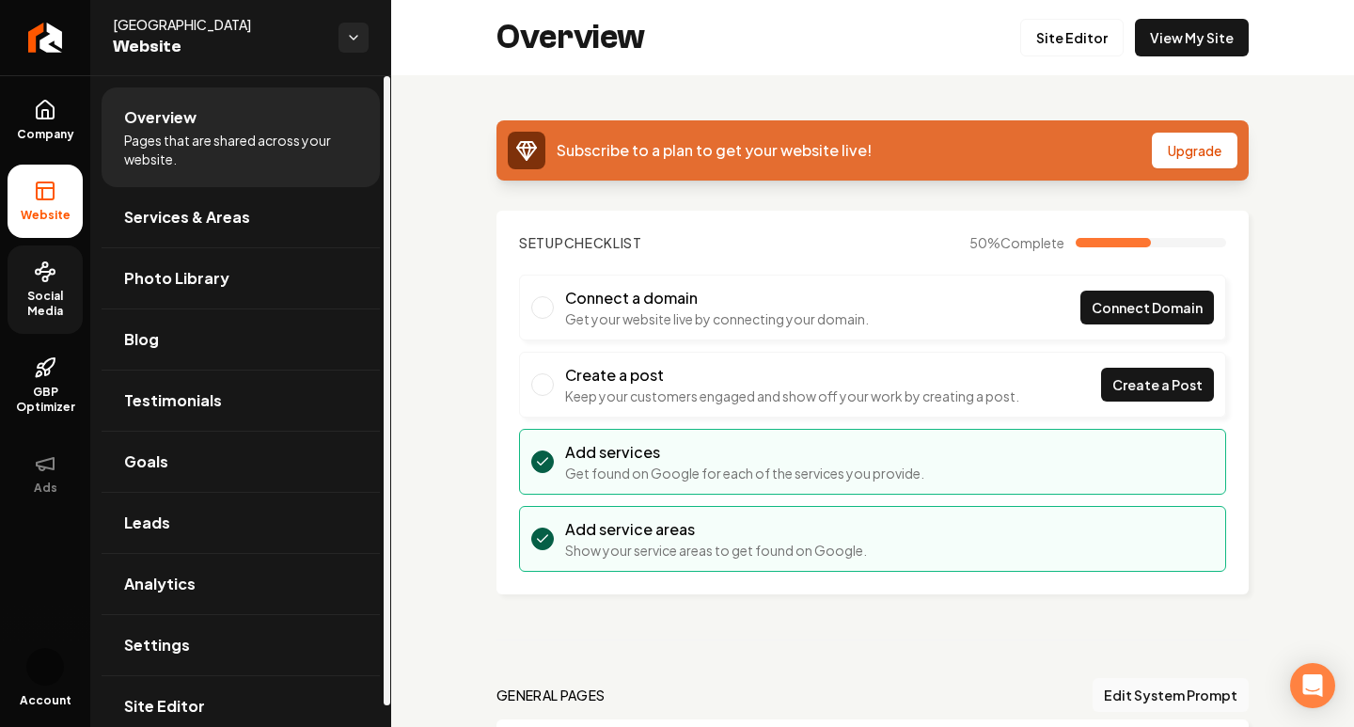
click at [52, 287] on link "Social Media" at bounding box center [45, 289] width 75 height 88
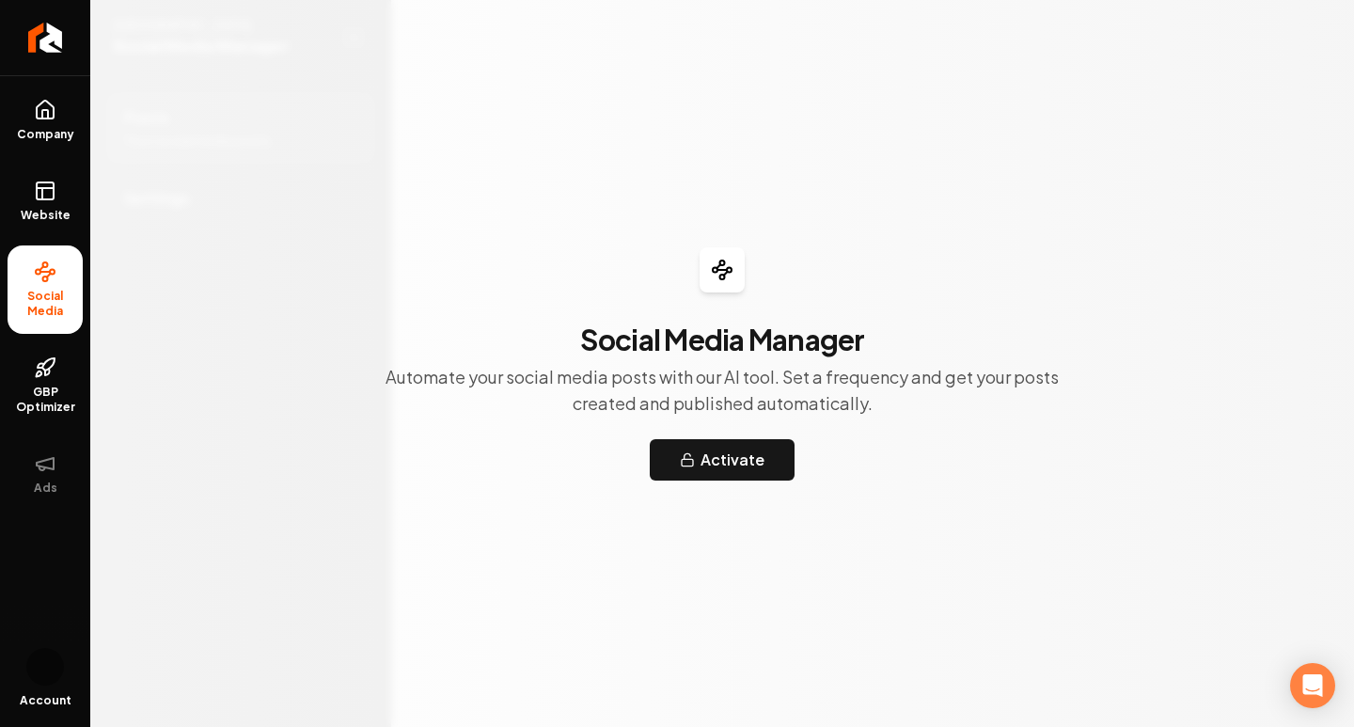
click at [732, 483] on div "Social Media Manager Automate your social media posts with our AI tool. Set a f…" at bounding box center [722, 363] width 1264 height 727
click at [738, 465] on button "Activate" at bounding box center [722, 459] width 145 height 41
click at [453, 247] on div "Social Media Manager Automate your social media posts with our AI tool. Set a f…" at bounding box center [722, 363] width 722 height 233
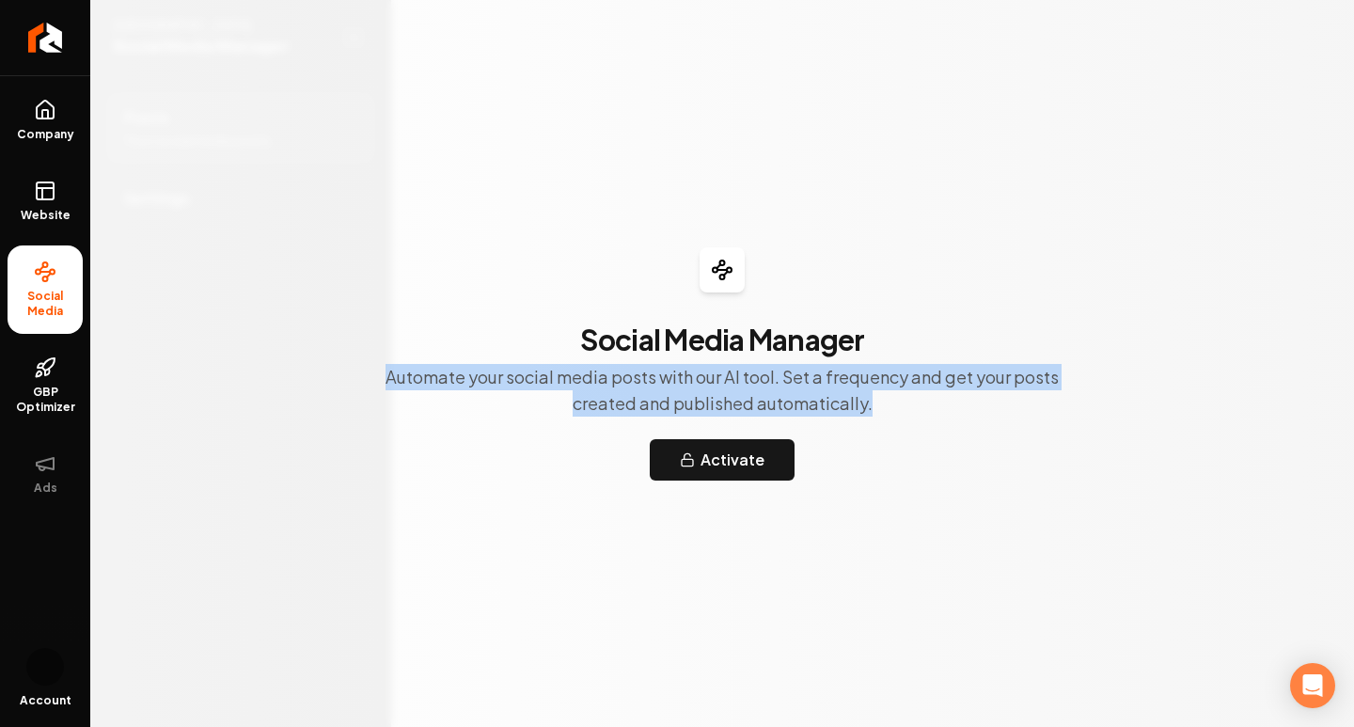
click at [453, 247] on div "Social Media Manager Automate your social media posts with our AI tool. Set a f…" at bounding box center [722, 363] width 722 height 233
click at [534, 378] on p "Automate your social media posts with our AI tool. Set a frequency and get your…" at bounding box center [722, 390] width 722 height 53
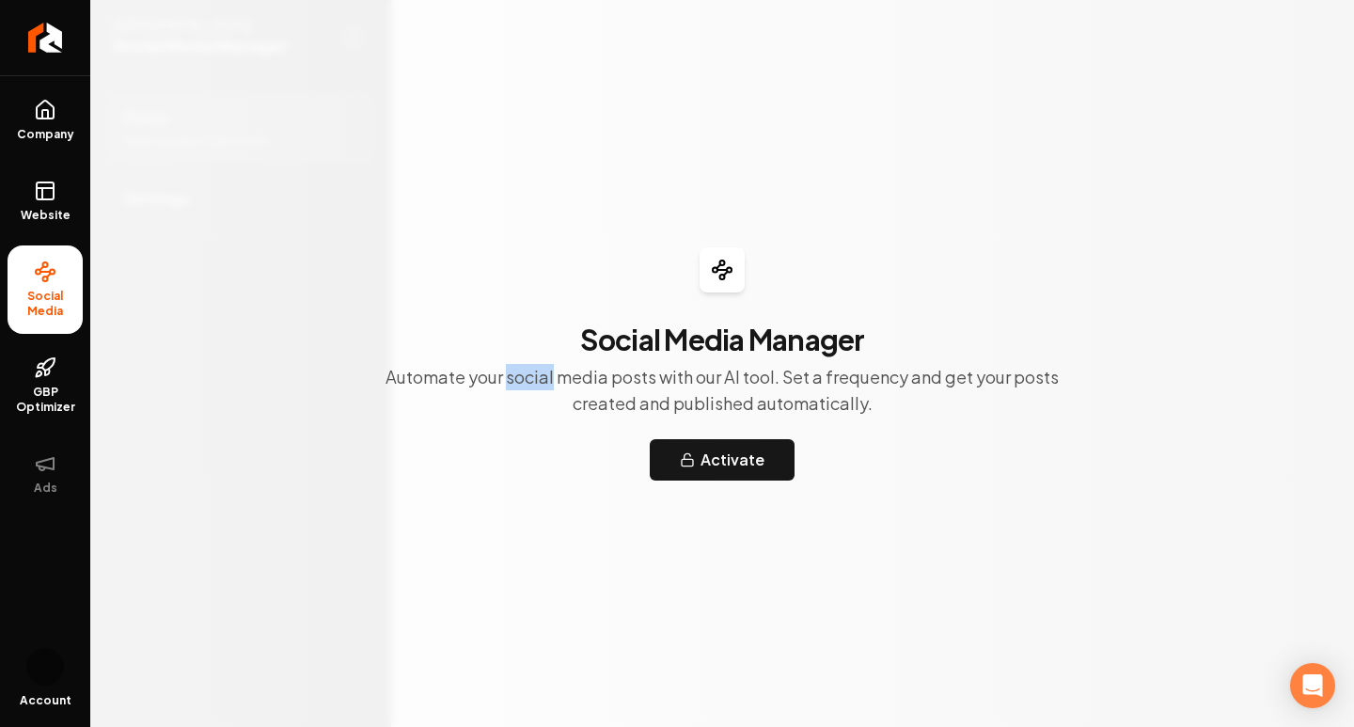
click at [534, 378] on p "Automate your social media posts with our AI tool. Set a frequency and get your…" at bounding box center [722, 390] width 722 height 53
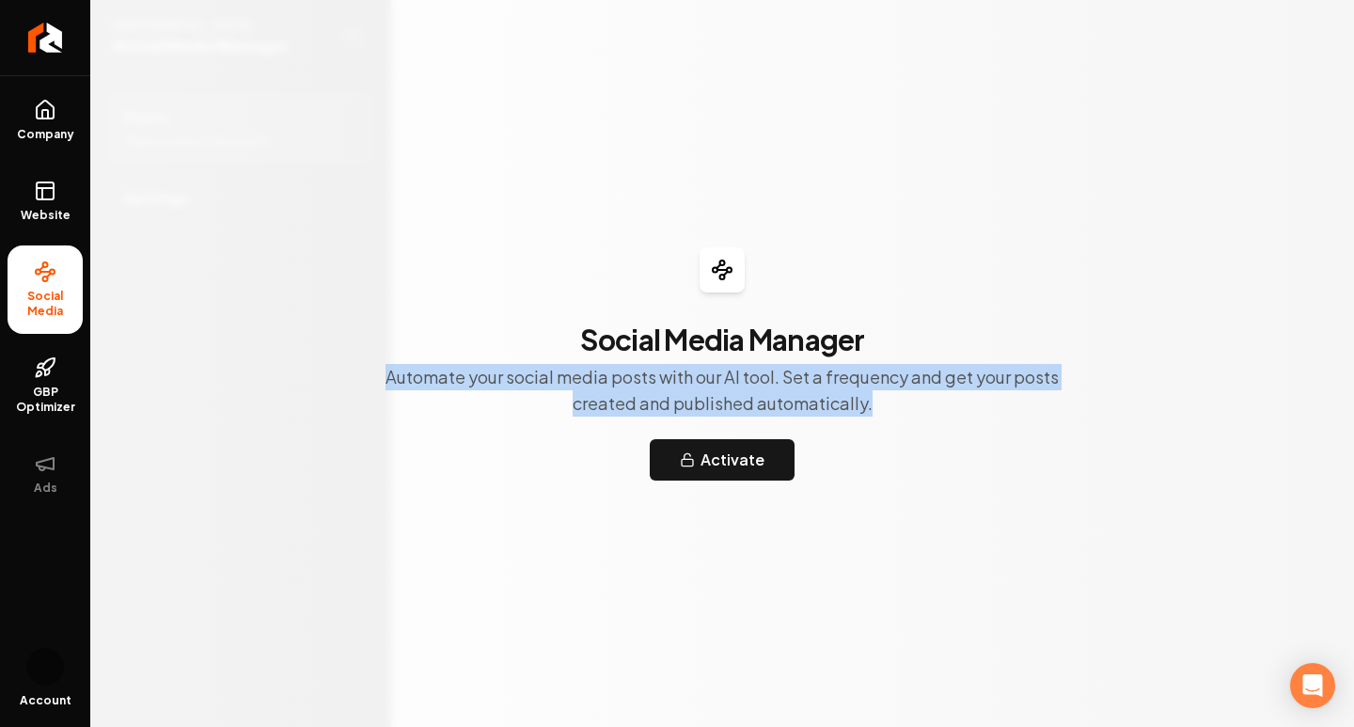
click at [534, 378] on p "Automate your social media posts with our AI tool. Set a frequency and get your…" at bounding box center [722, 390] width 722 height 53
click at [54, 208] on span "Website" at bounding box center [45, 215] width 65 height 15
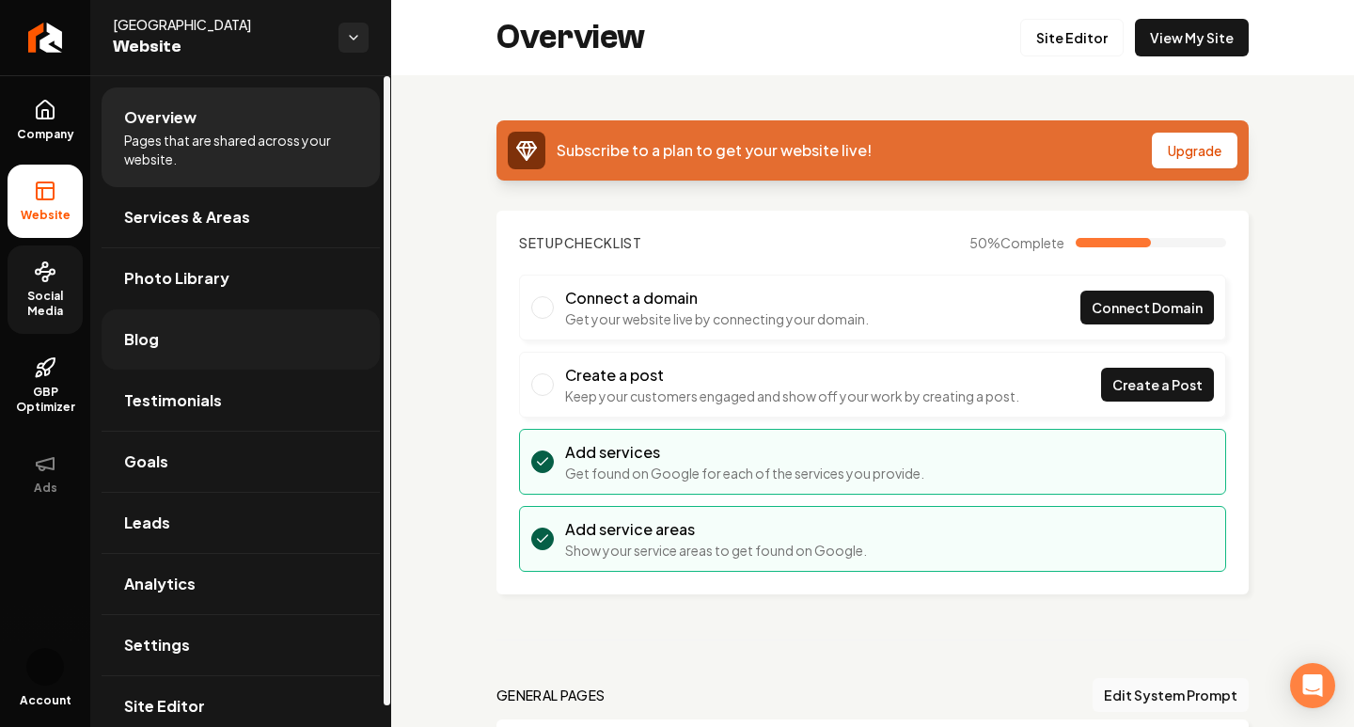
click at [213, 365] on link "Blog" at bounding box center [241, 339] width 278 height 60
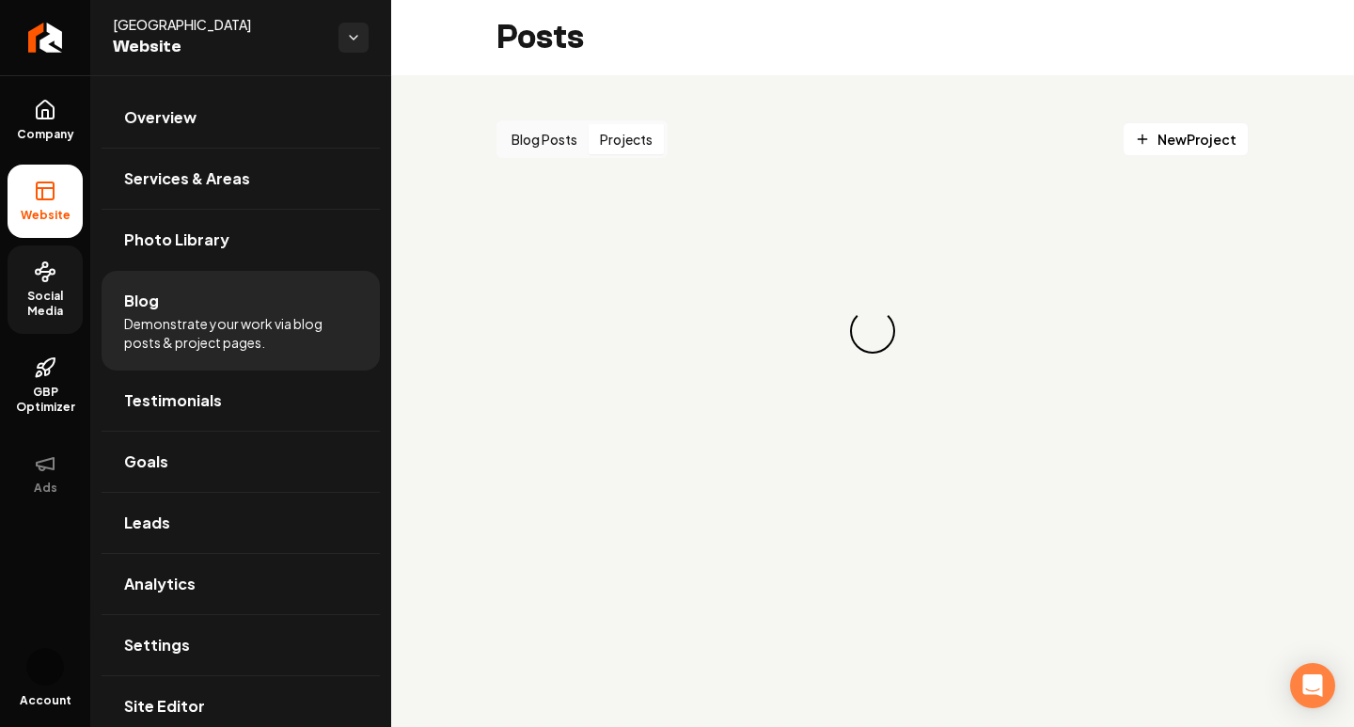
click at [656, 142] on button "Projects" at bounding box center [626, 139] width 75 height 30
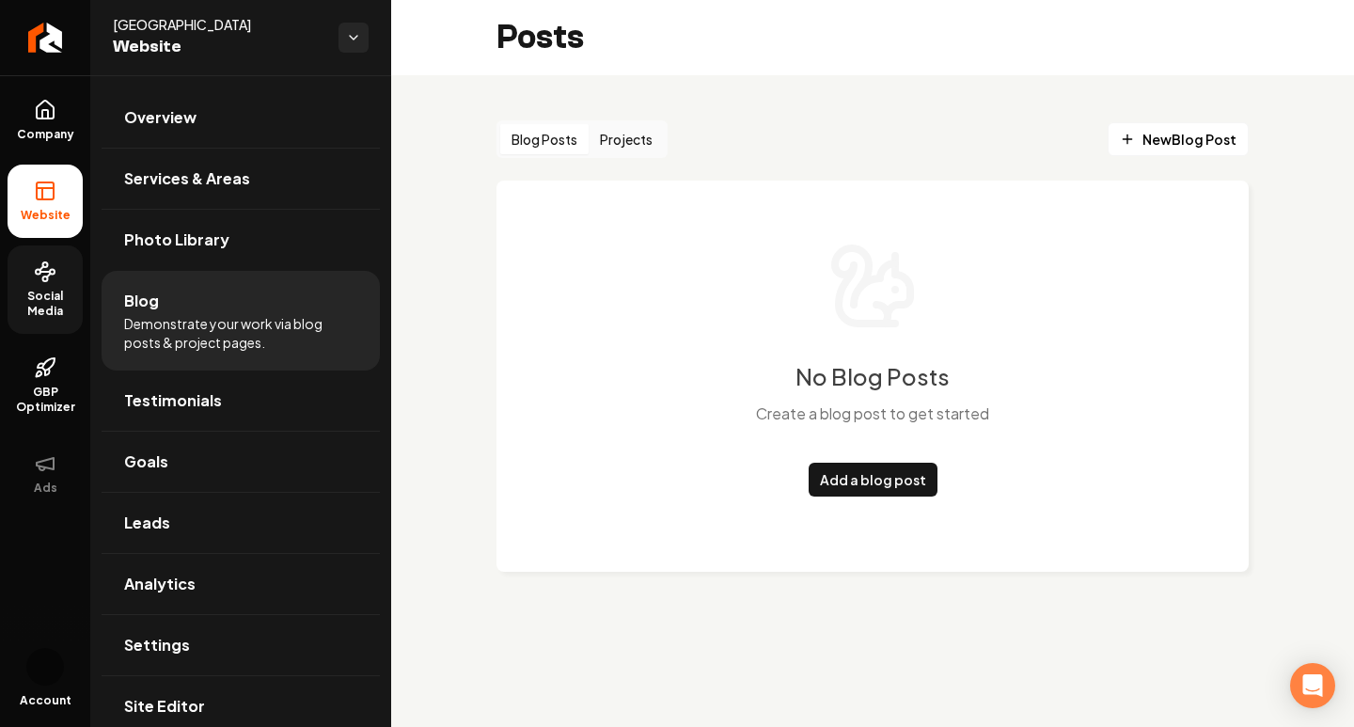
click at [549, 144] on button "Blog Posts" at bounding box center [544, 139] width 88 height 30
click at [636, 149] on button "Projects" at bounding box center [626, 139] width 75 height 30
click at [550, 145] on button "Blog Posts" at bounding box center [544, 139] width 88 height 30
click at [640, 148] on button "Projects" at bounding box center [626, 139] width 75 height 30
click at [575, 145] on button "Blog Posts" at bounding box center [544, 139] width 88 height 30
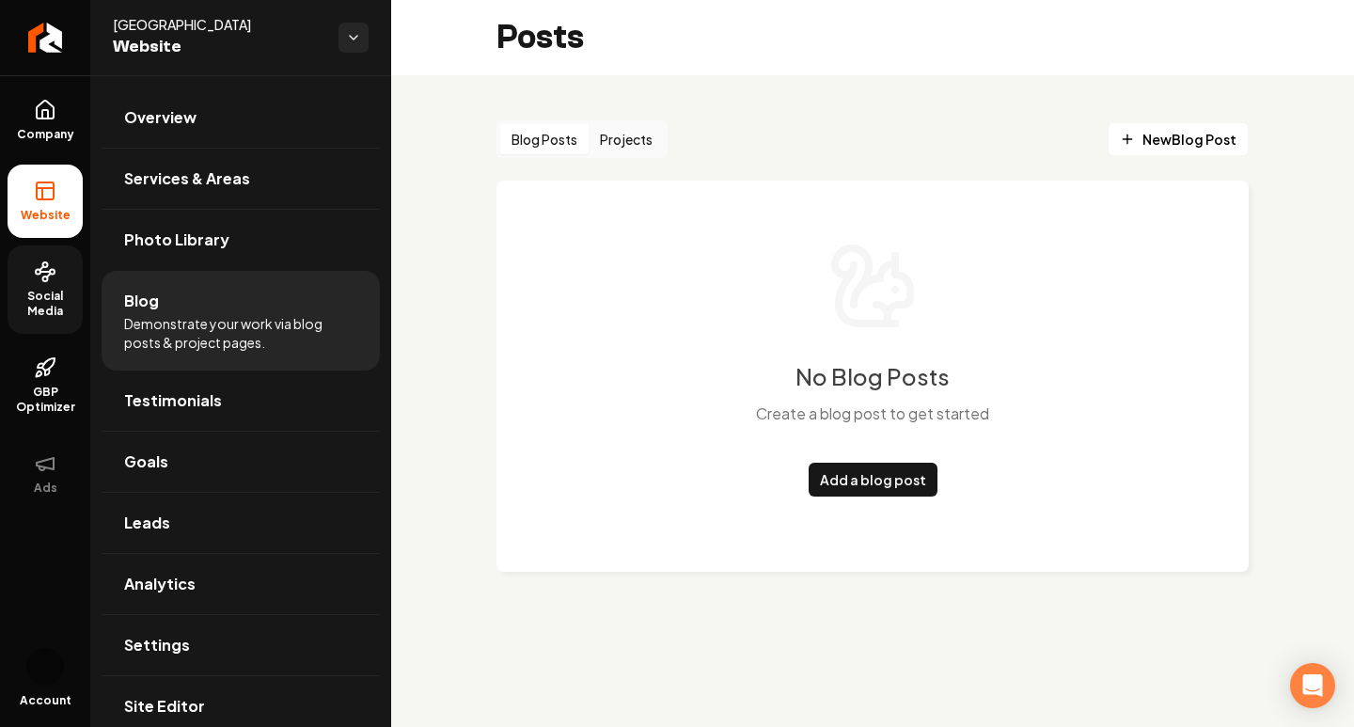
click at [636, 149] on button "Projects" at bounding box center [626, 139] width 75 height 30
click at [575, 146] on button "Blog Posts" at bounding box center [544, 139] width 88 height 30
click at [641, 143] on button "Projects" at bounding box center [626, 139] width 75 height 30
click at [565, 140] on button "Blog Posts" at bounding box center [544, 139] width 88 height 30
